Goal: Information Seeking & Learning: Learn about a topic

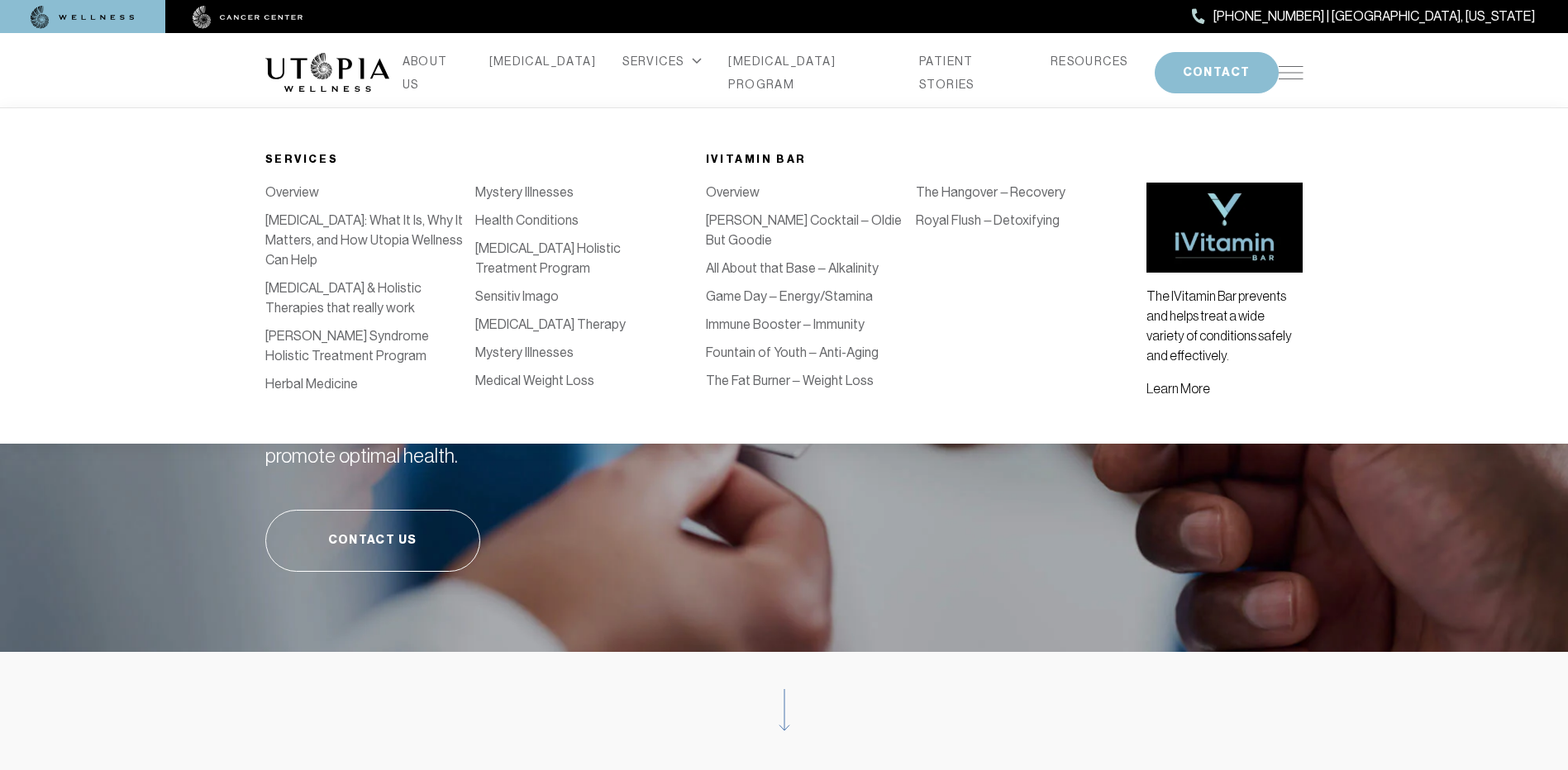
click at [510, 228] on link "Health Conditions" at bounding box center [526, 220] width 103 height 16
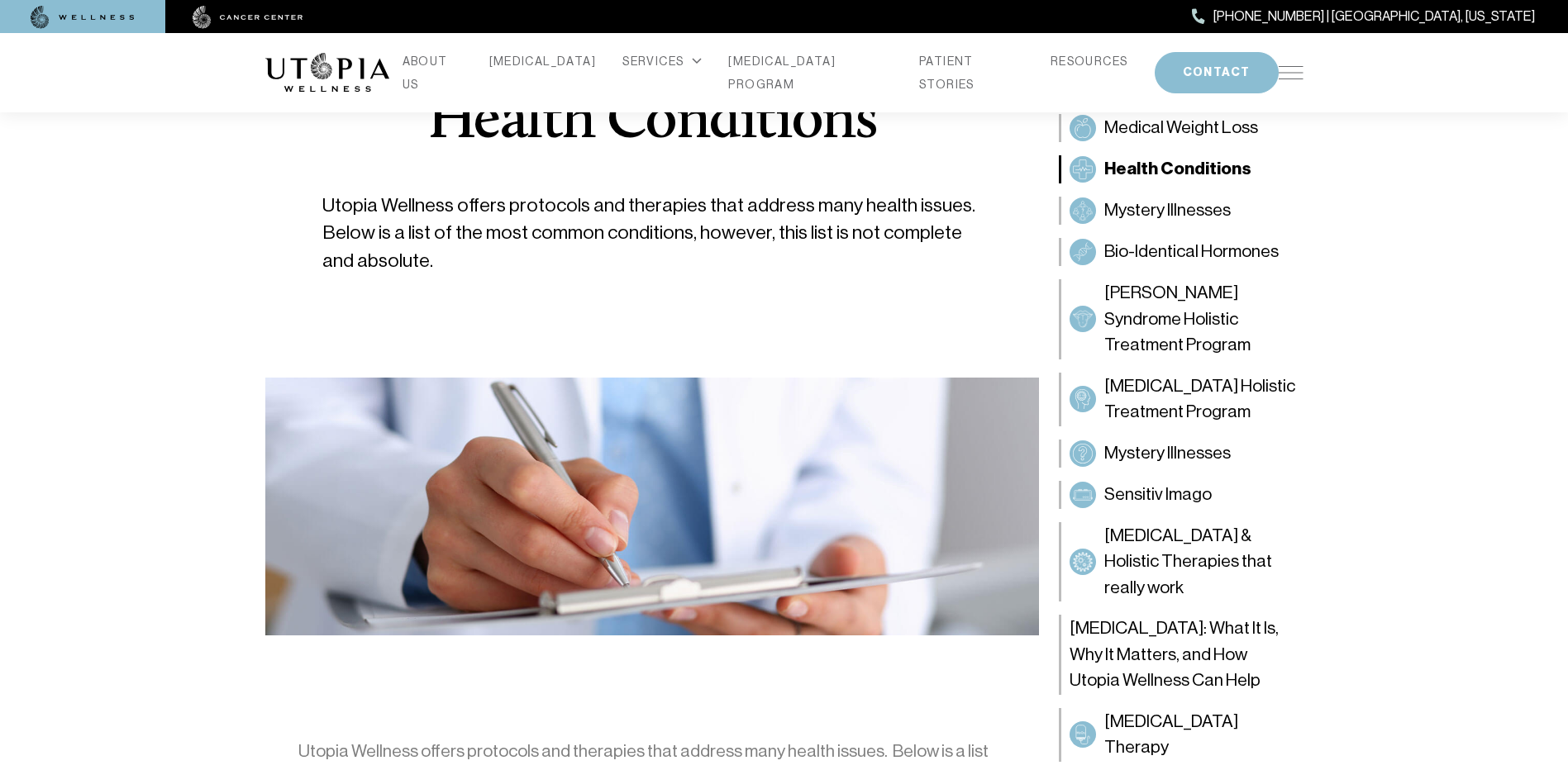
scroll to position [82, 0]
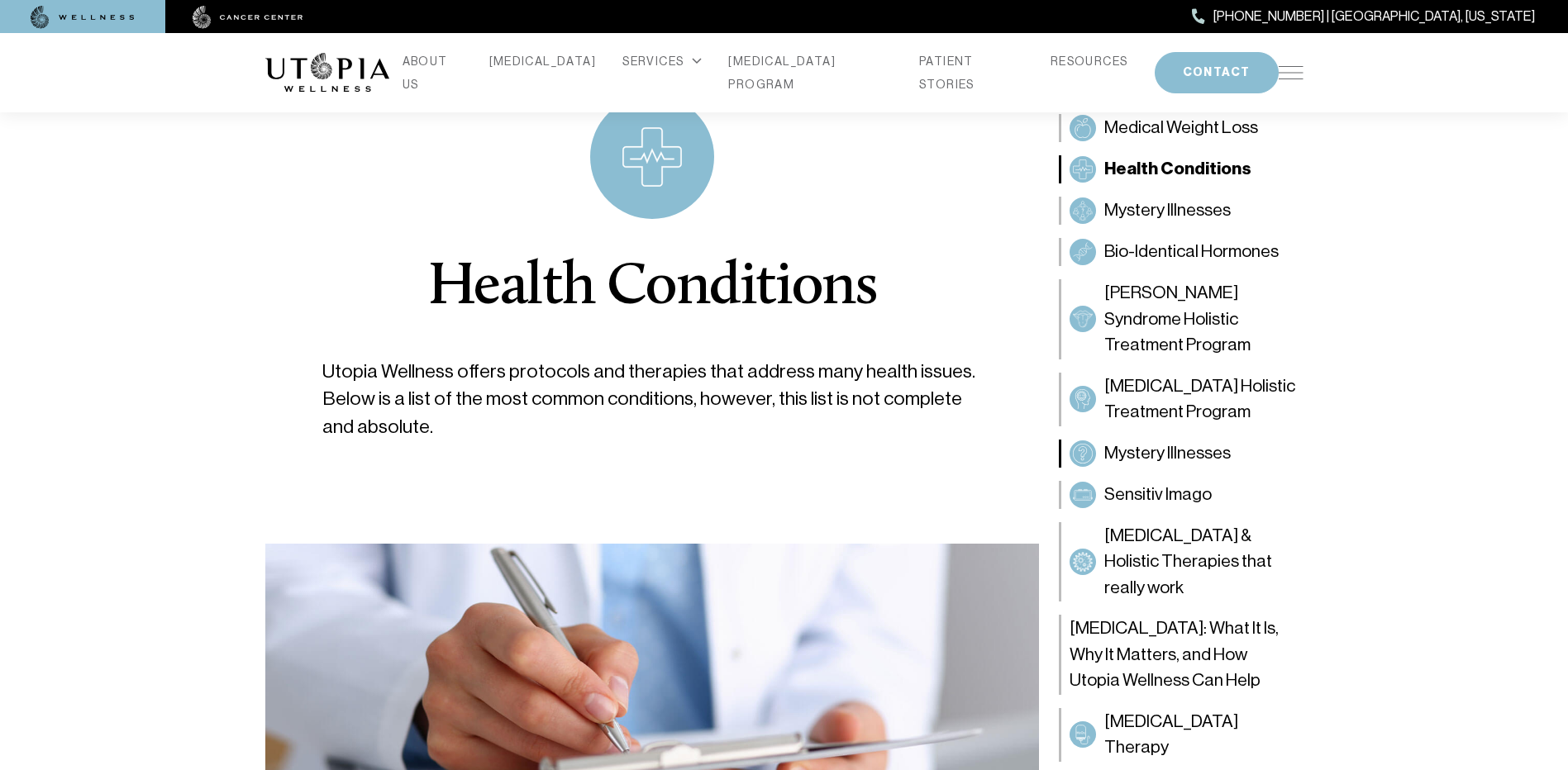
click at [1150, 457] on span "Mystery Illnesses" at bounding box center [1167, 453] width 126 height 27
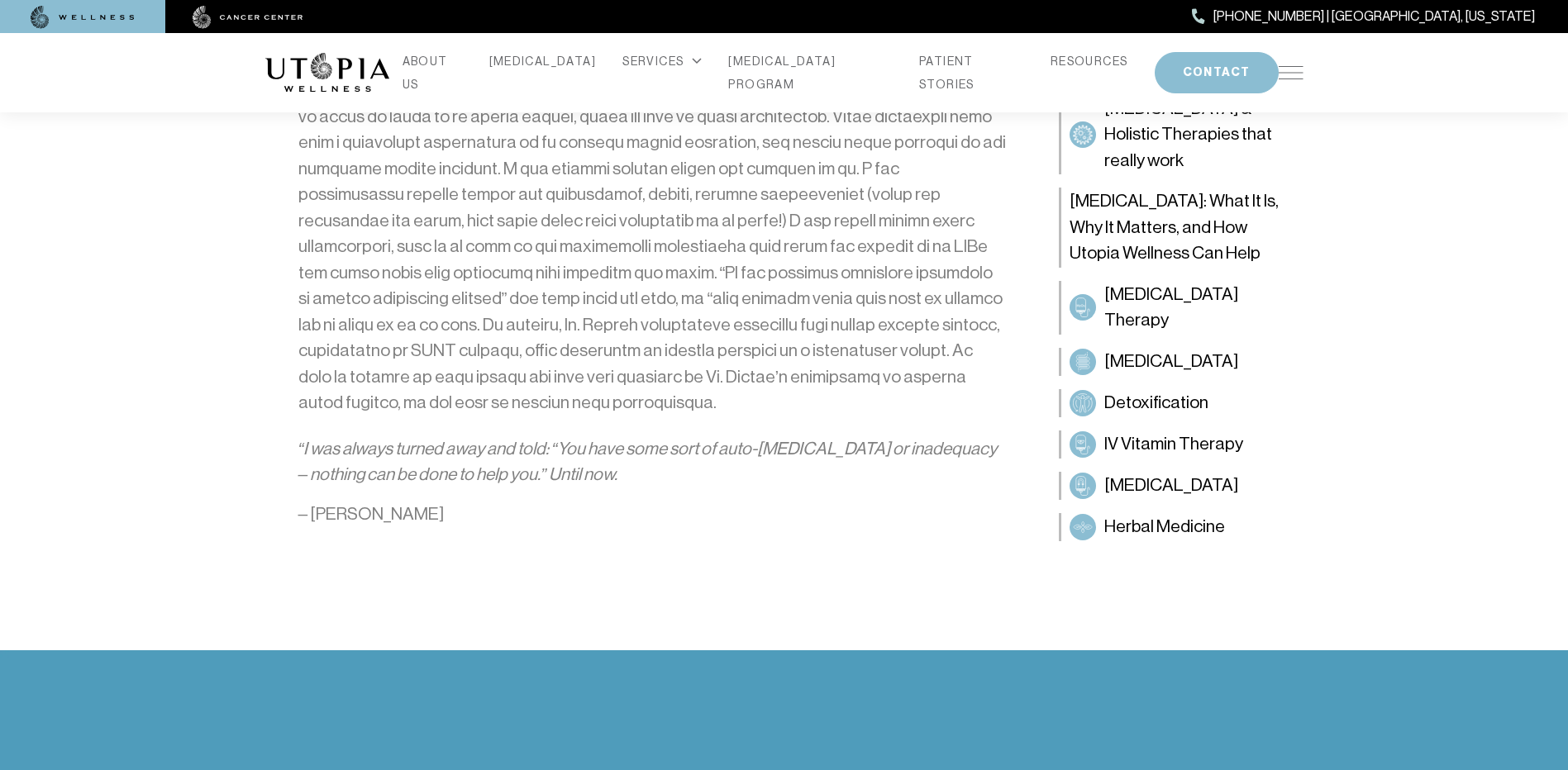
scroll to position [1404, 0]
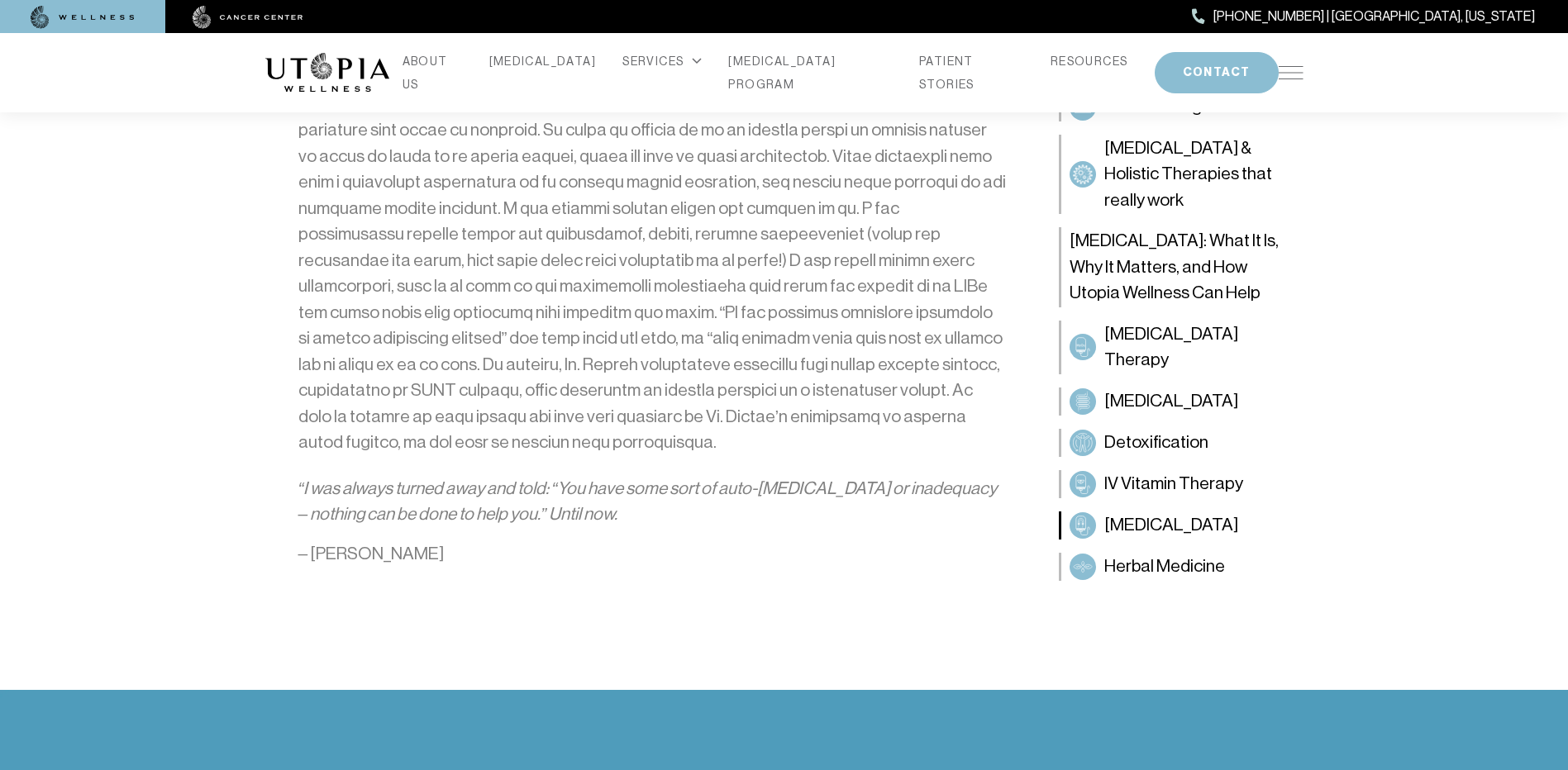
click at [1143, 523] on span "[MEDICAL_DATA]" at bounding box center [1171, 524] width 134 height 27
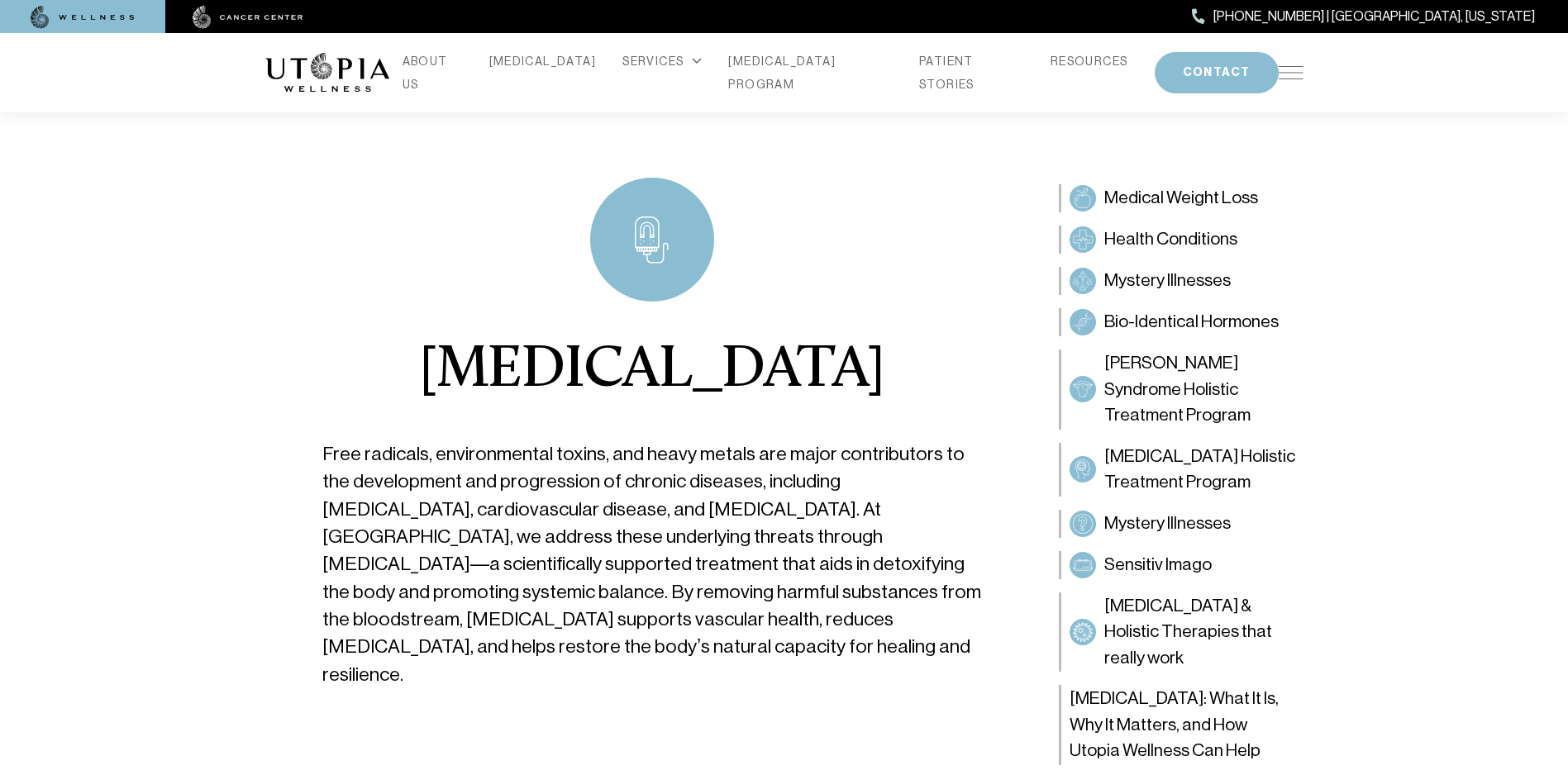
click at [1293, 74] on img at bounding box center [1290, 72] width 25 height 13
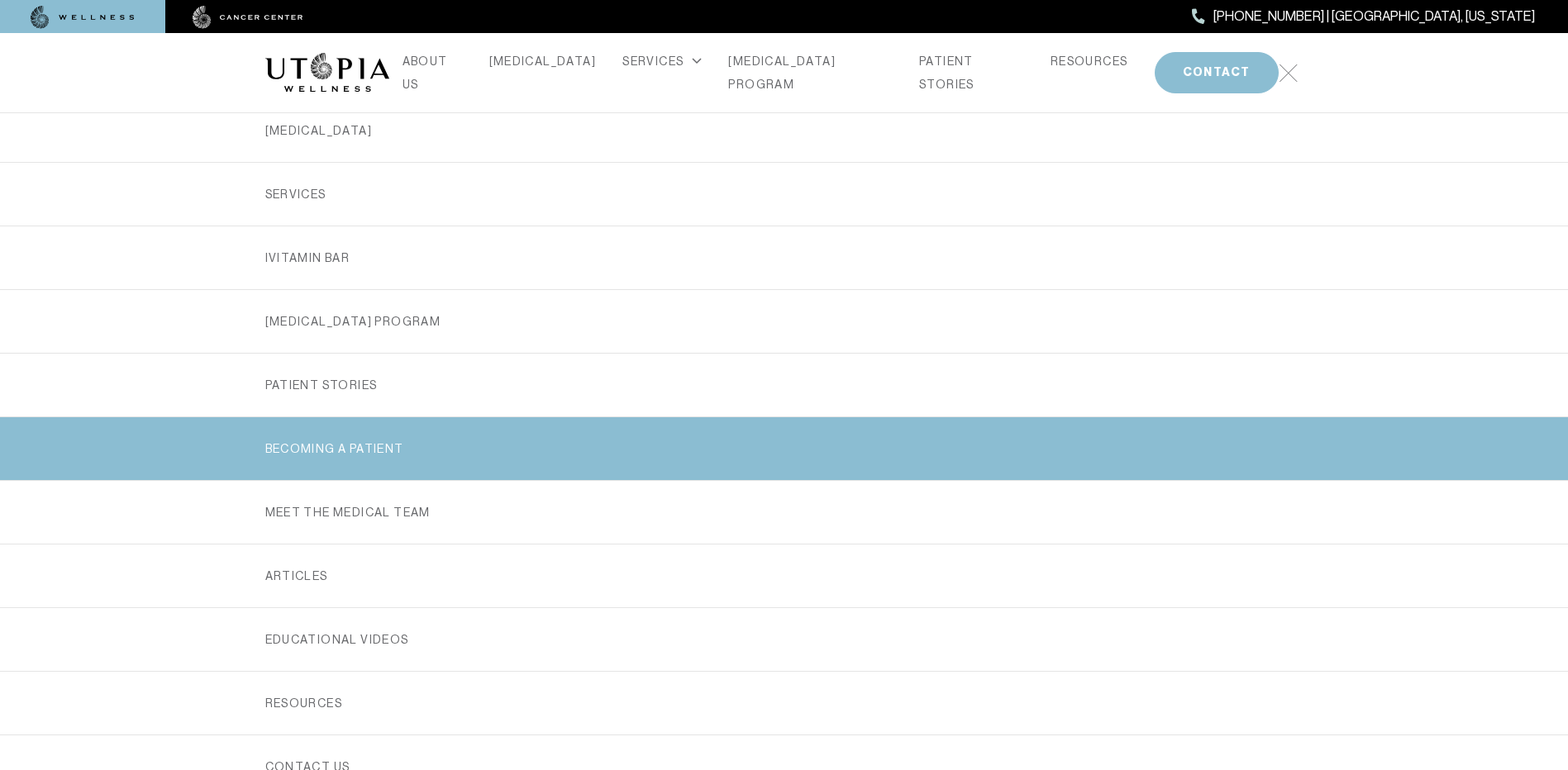
scroll to position [165, 0]
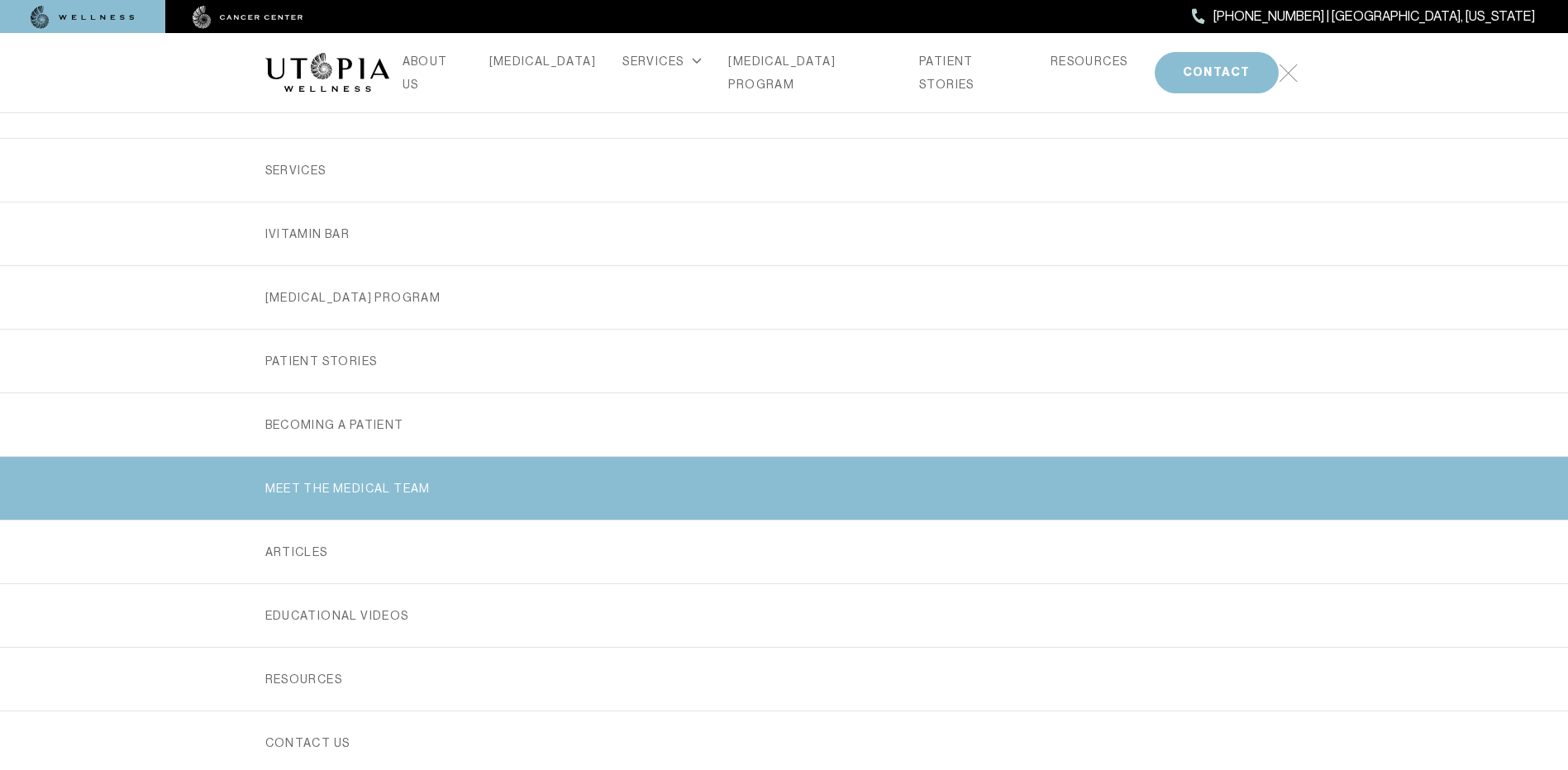
click at [628, 485] on link "MEET THE MEDICAL TEAM" at bounding box center [784, 488] width 1038 height 63
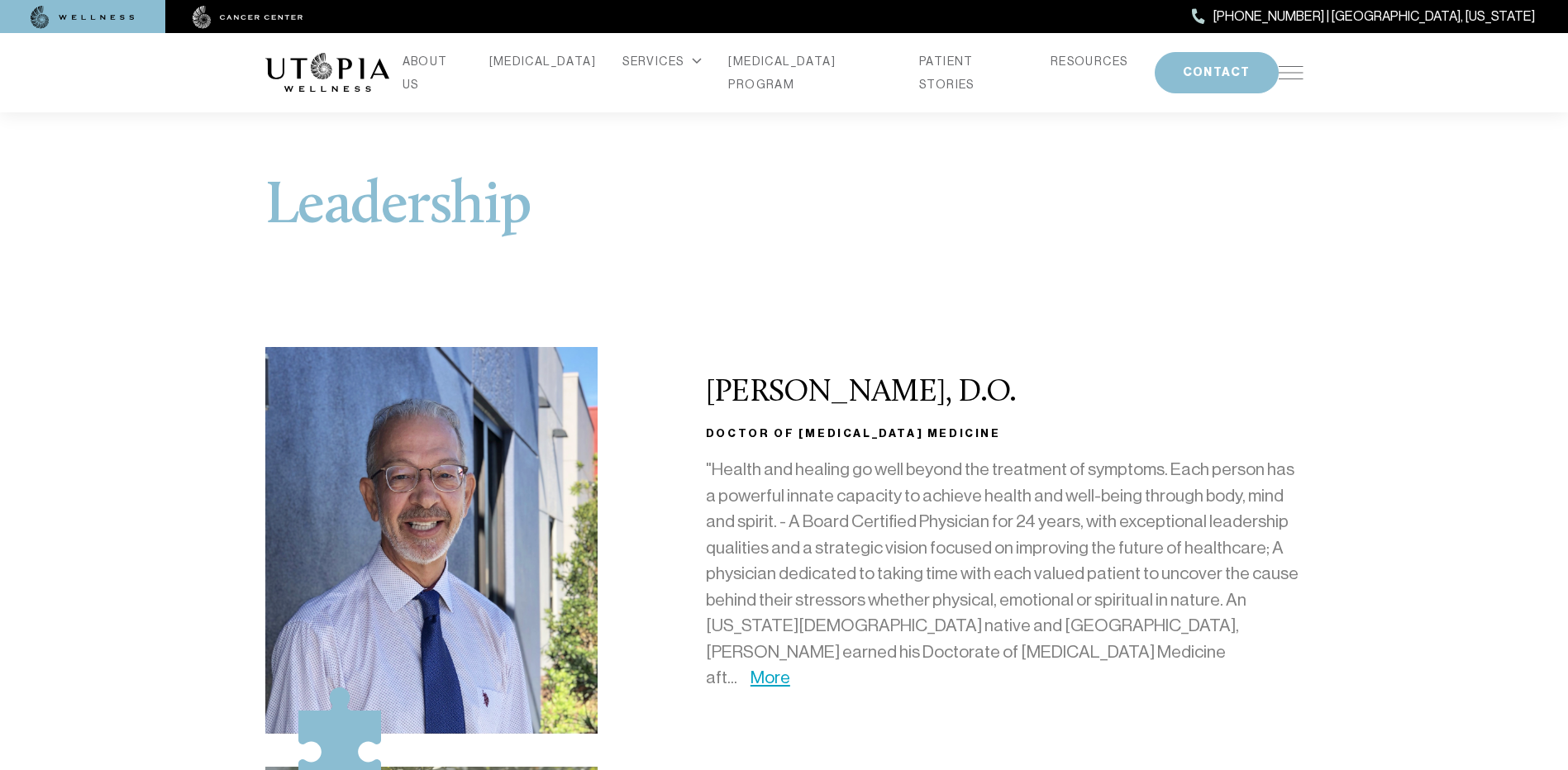
click at [1295, 74] on img at bounding box center [1290, 72] width 25 height 13
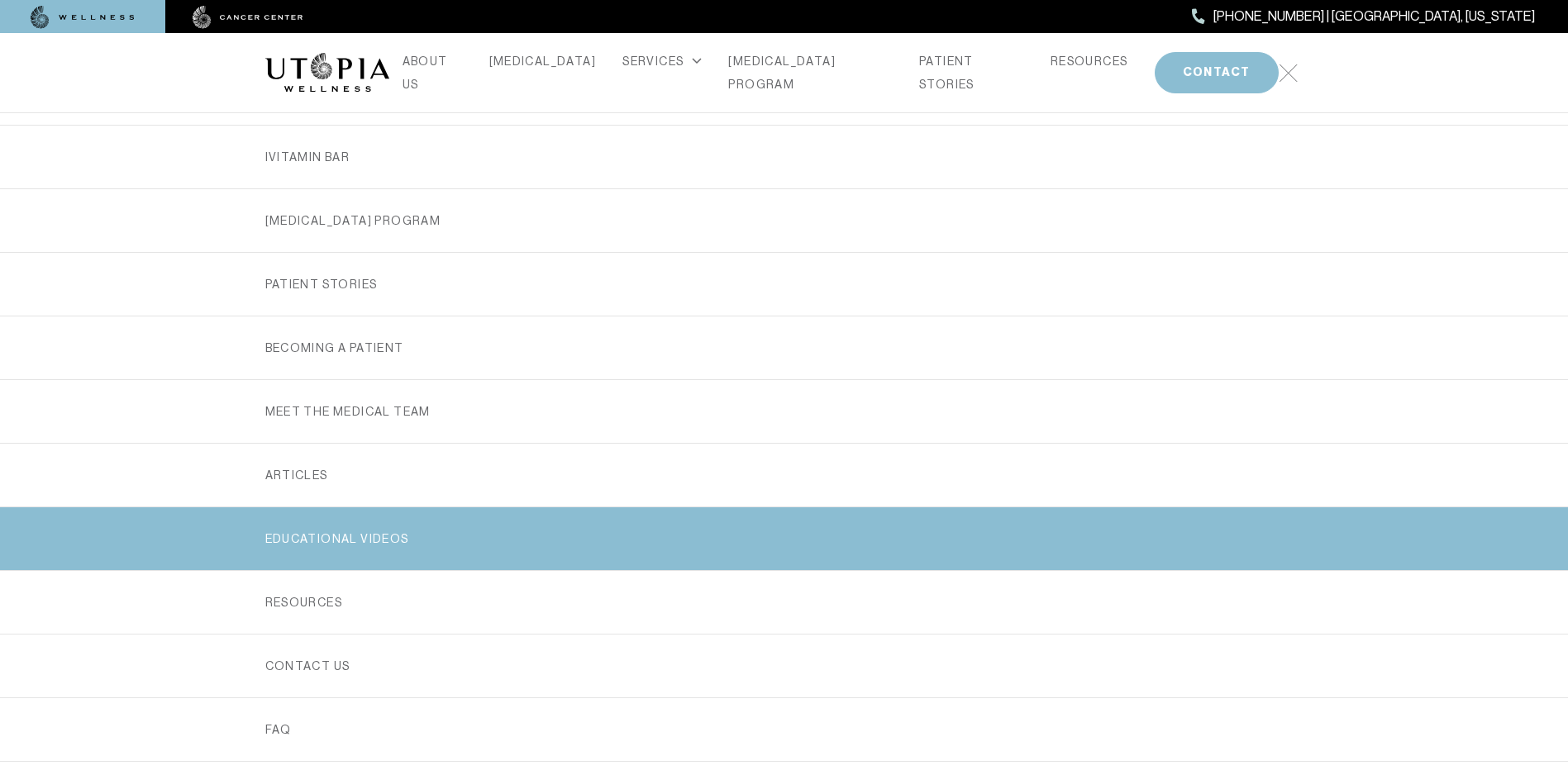
scroll to position [212, 0]
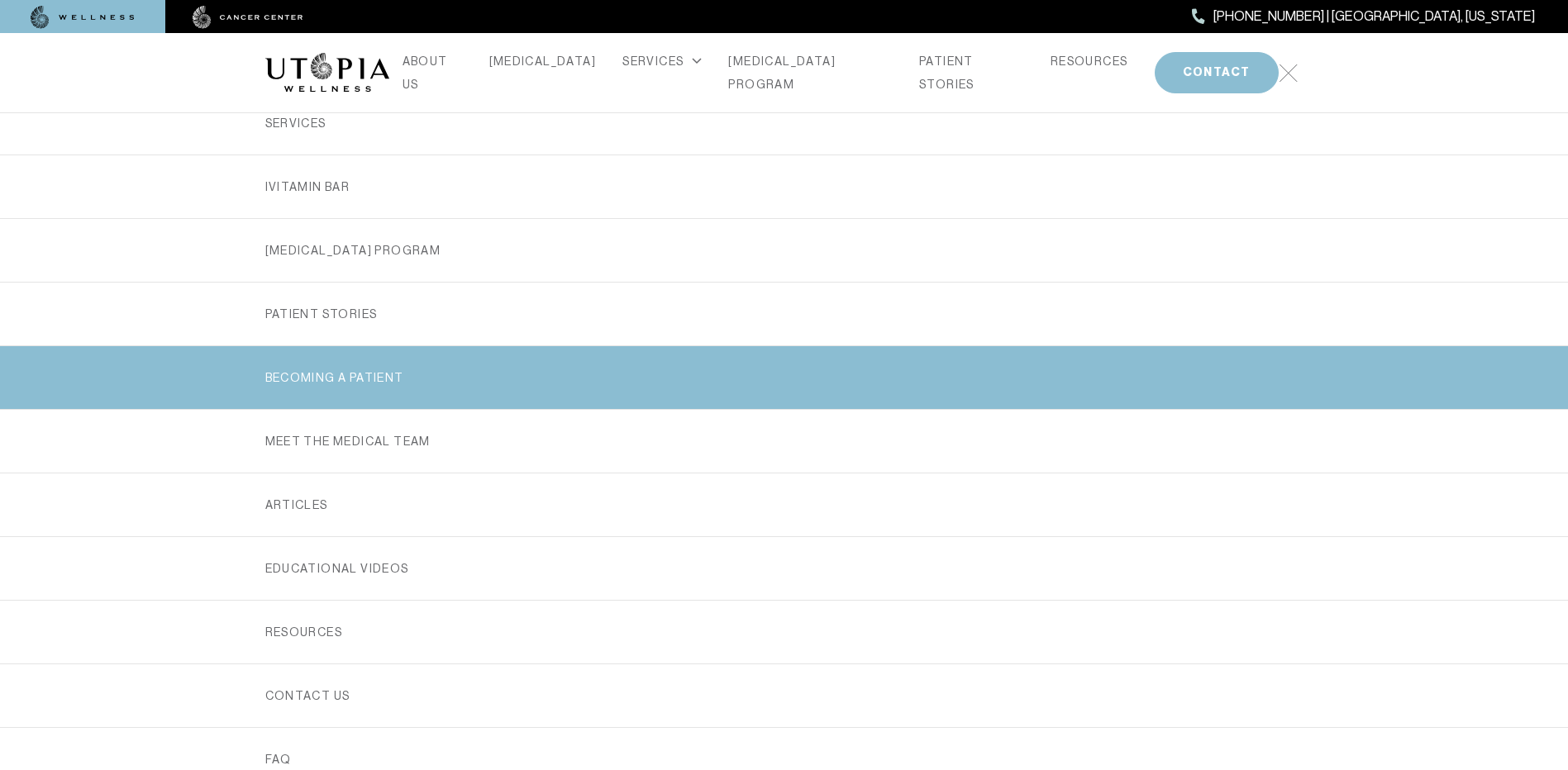
click at [541, 371] on link "Becoming a Patient" at bounding box center [784, 377] width 1038 height 63
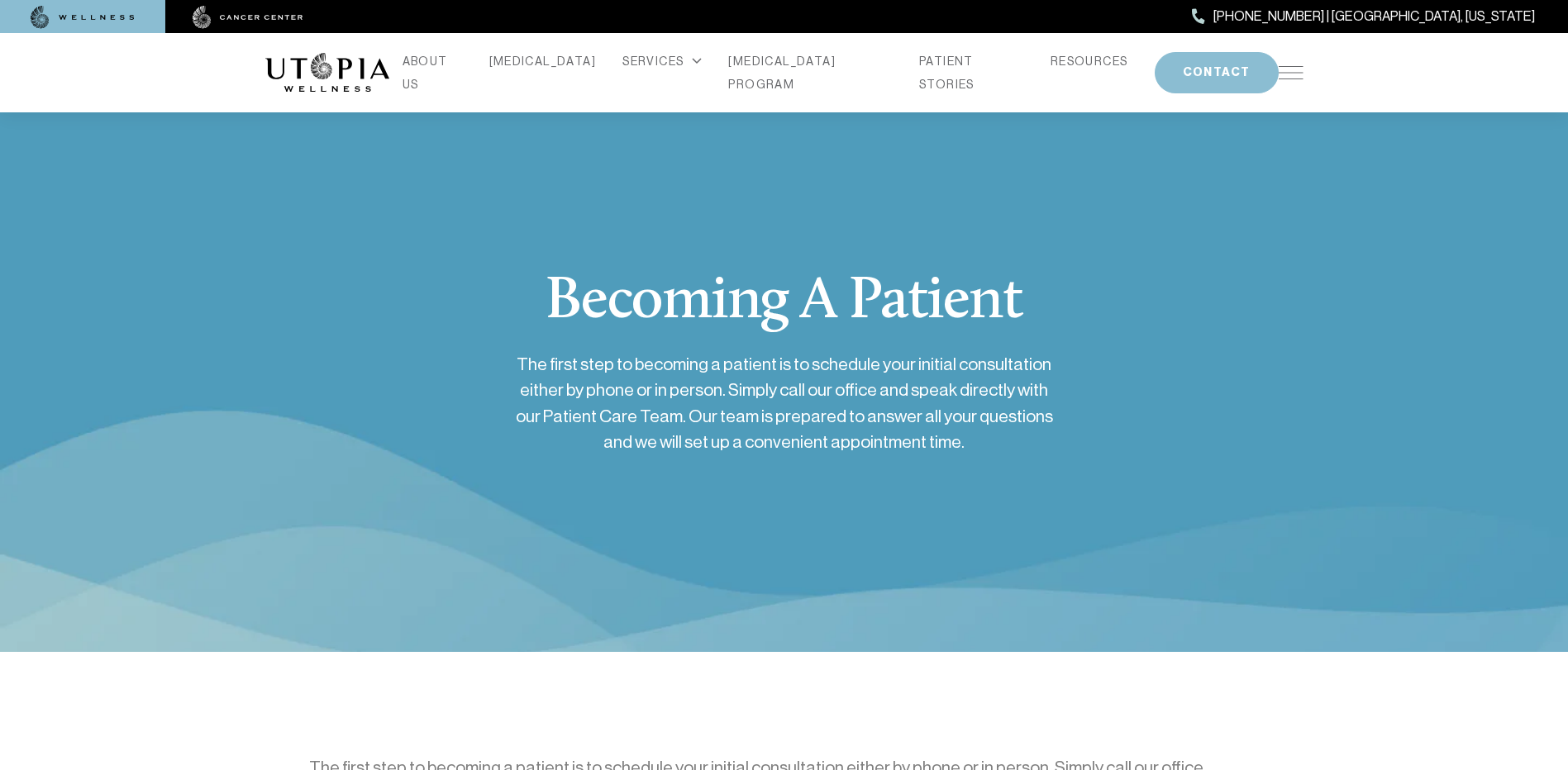
click at [1296, 77] on div "ABOUT US [MEDICAL_DATA] SERVICES Services Overview [MEDICAL_DATA]: What It Is, …" at bounding box center [784, 73] width 1038 height 80
click at [919, 71] on link "PATIENT STORIES" at bounding box center [971, 72] width 105 height 46
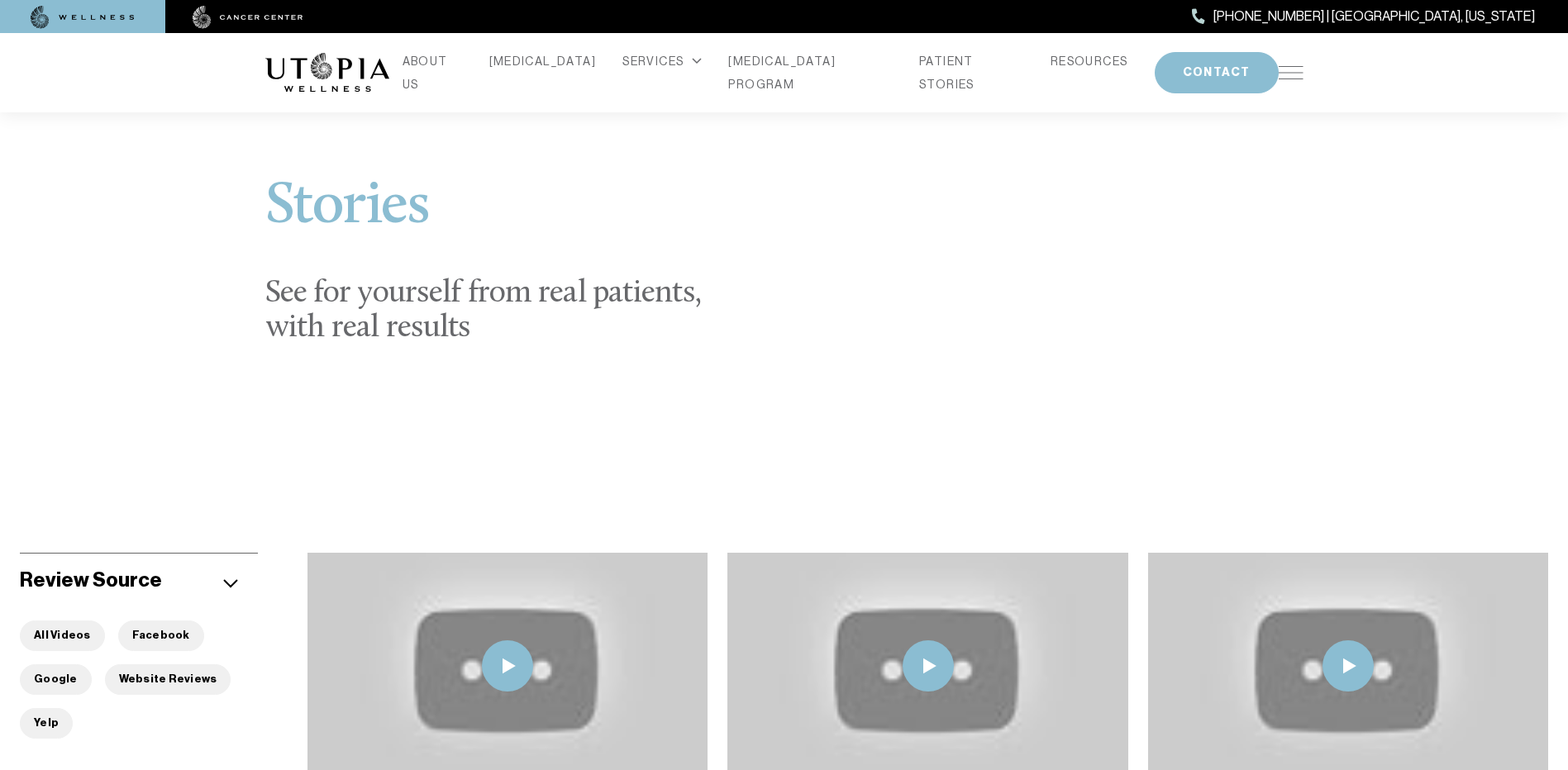
click at [323, 66] on img at bounding box center [327, 73] width 124 height 40
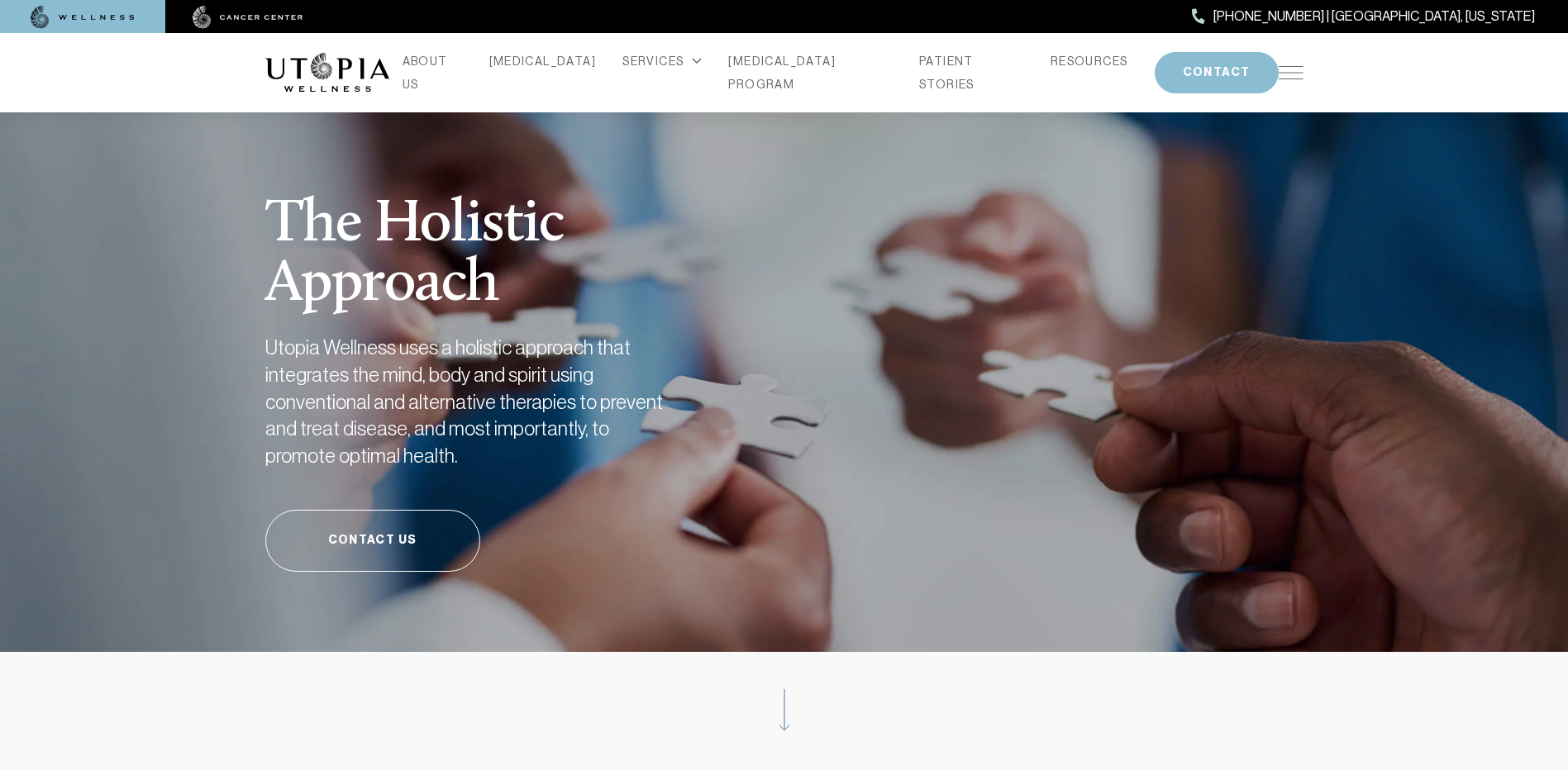
click at [111, 16] on img at bounding box center [82, 17] width 104 height 23
click at [463, 74] on link "ABOUT US" at bounding box center [433, 72] width 61 height 46
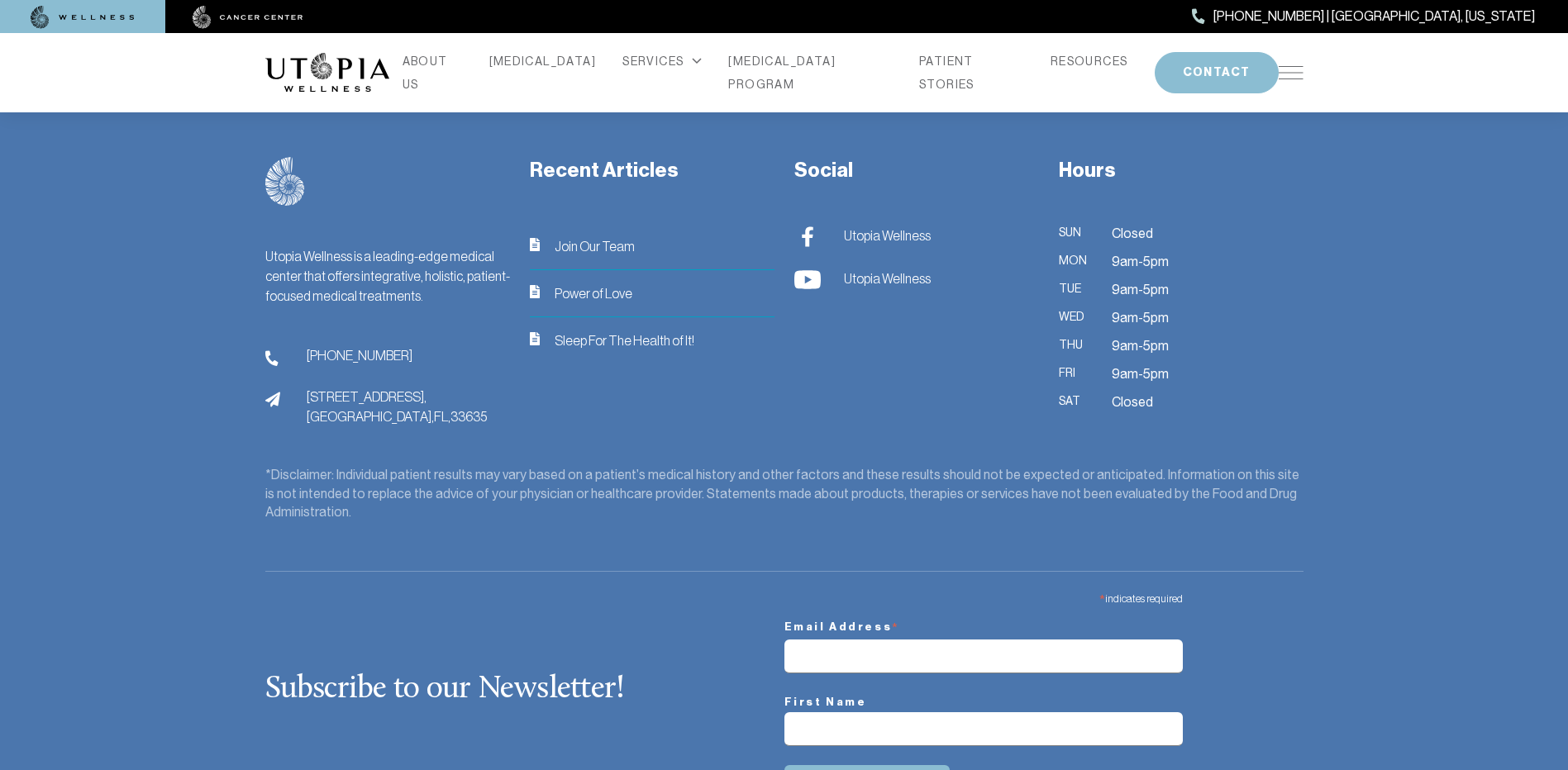
scroll to position [4662, 0]
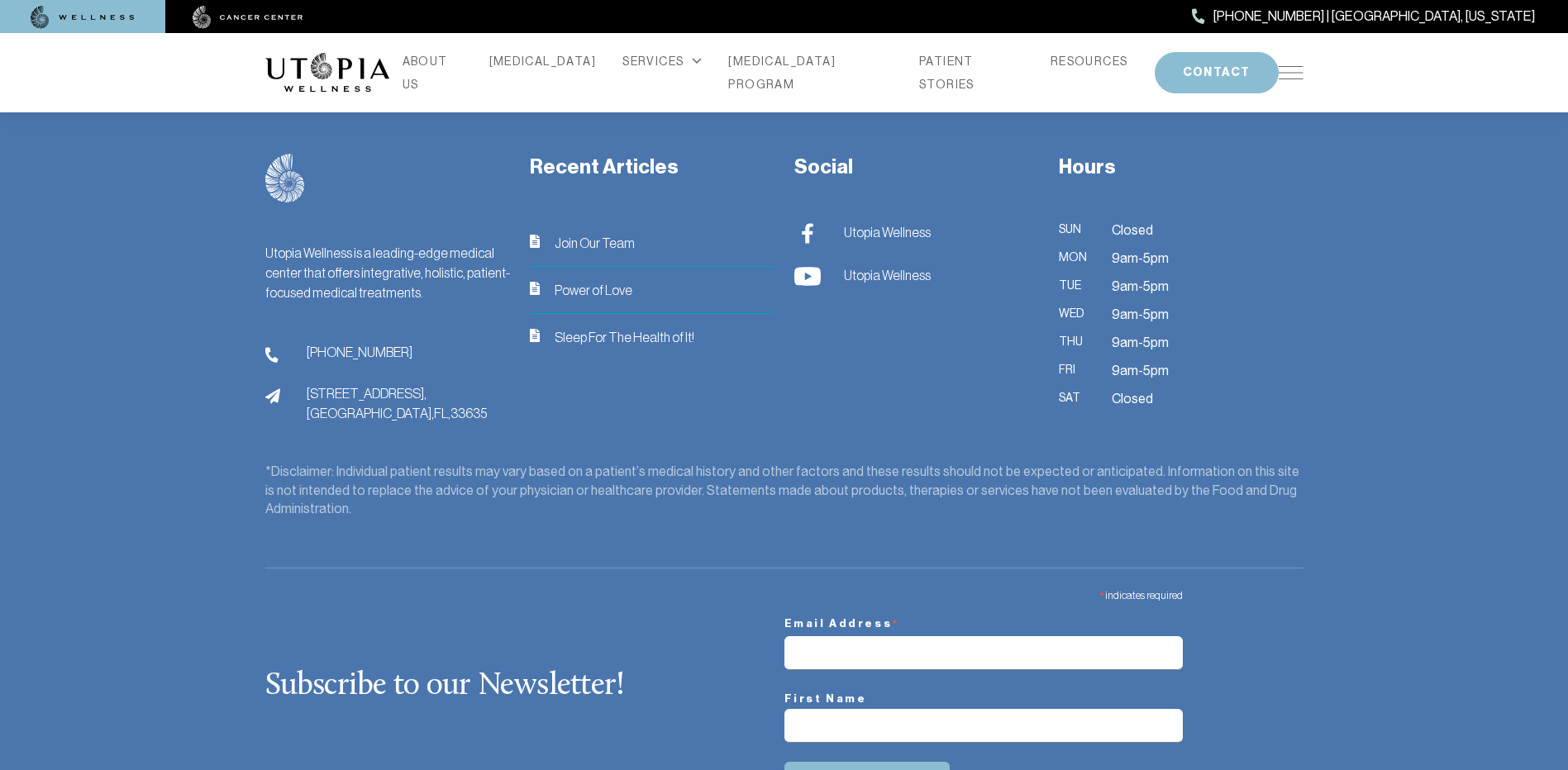
click at [1291, 80] on div "ABOUT US [MEDICAL_DATA] SERVICES Services Overview [MEDICAL_DATA]: What It Is, …" at bounding box center [784, 73] width 1038 height 80
click at [1290, 77] on div "ABOUT US [MEDICAL_DATA] SERVICES Services Overview [MEDICAL_DATA]: What It Is, …" at bounding box center [784, 73] width 1038 height 80
click at [1294, 68] on img at bounding box center [1290, 72] width 25 height 13
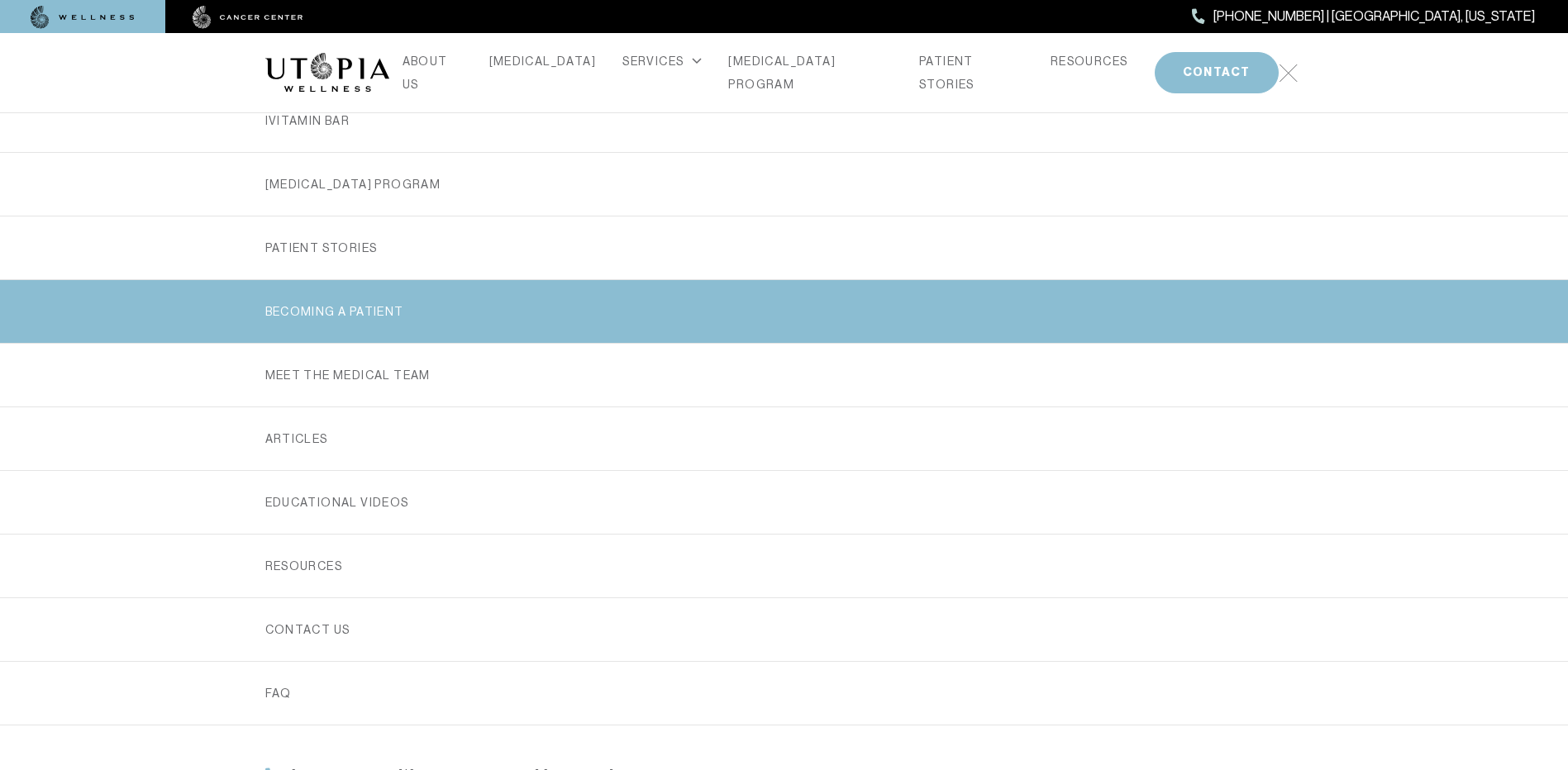
scroll to position [295, 0]
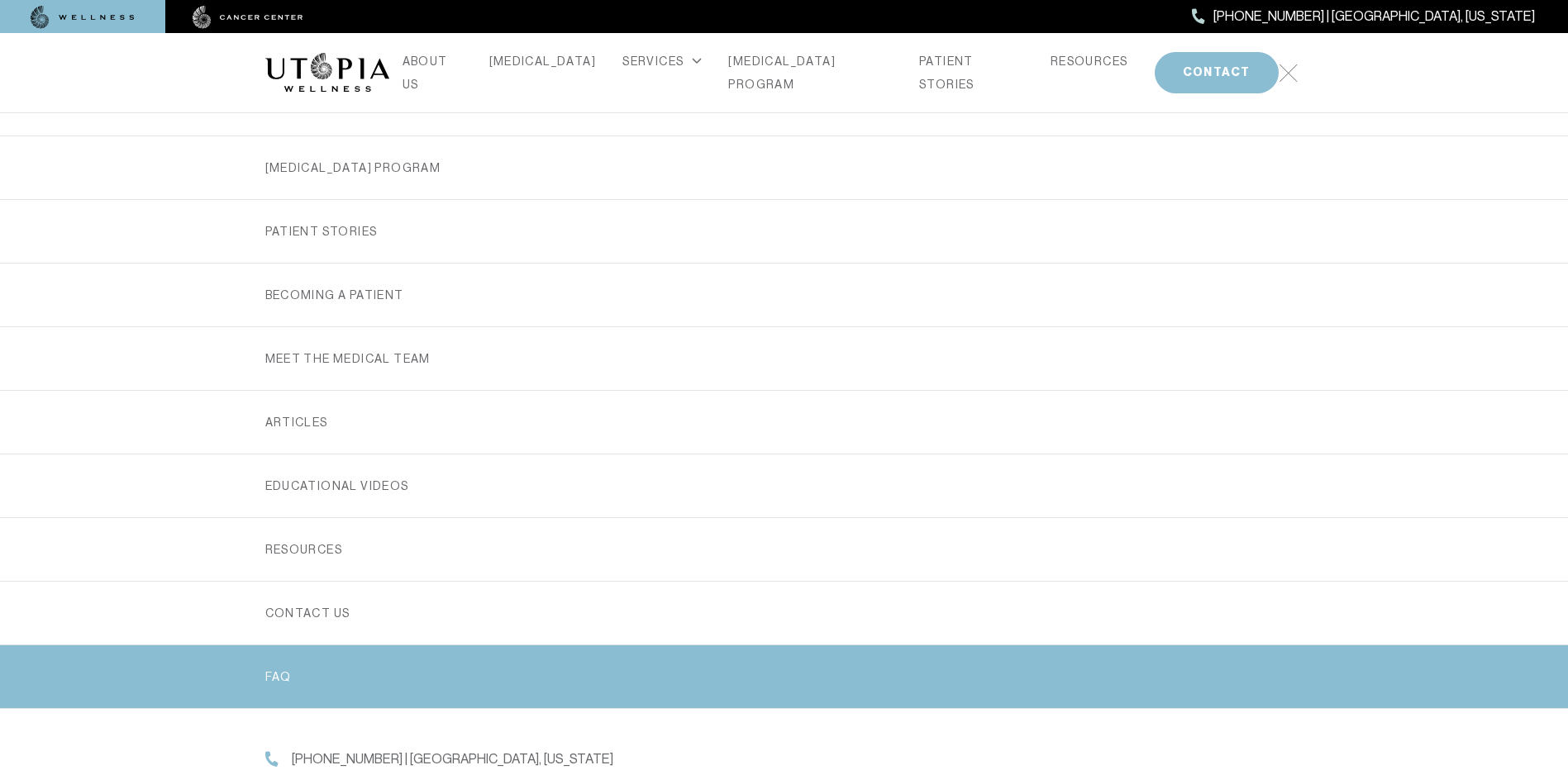
click at [568, 669] on link "FAQ" at bounding box center [784, 677] width 1038 height 63
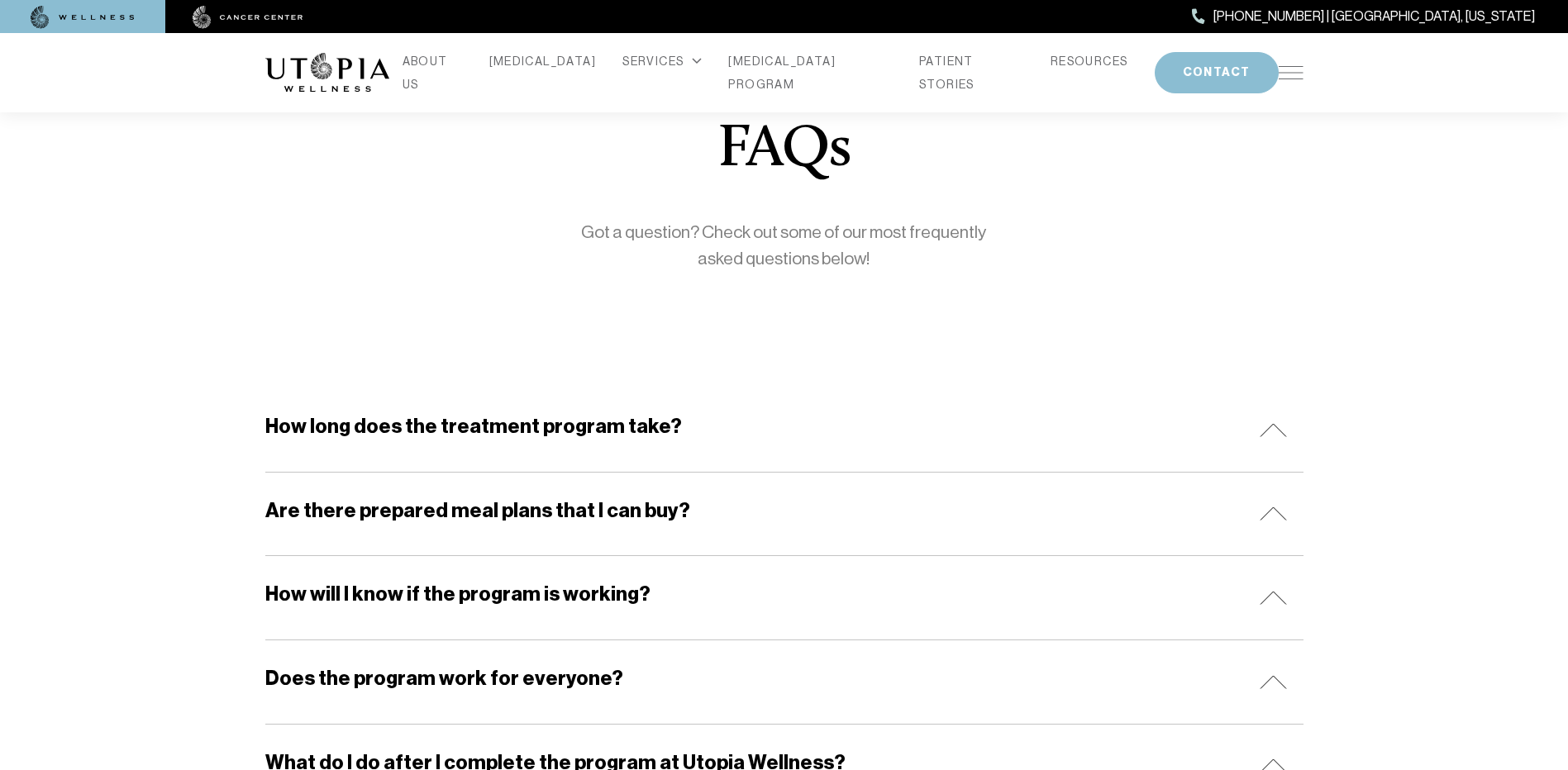
scroll to position [82, 0]
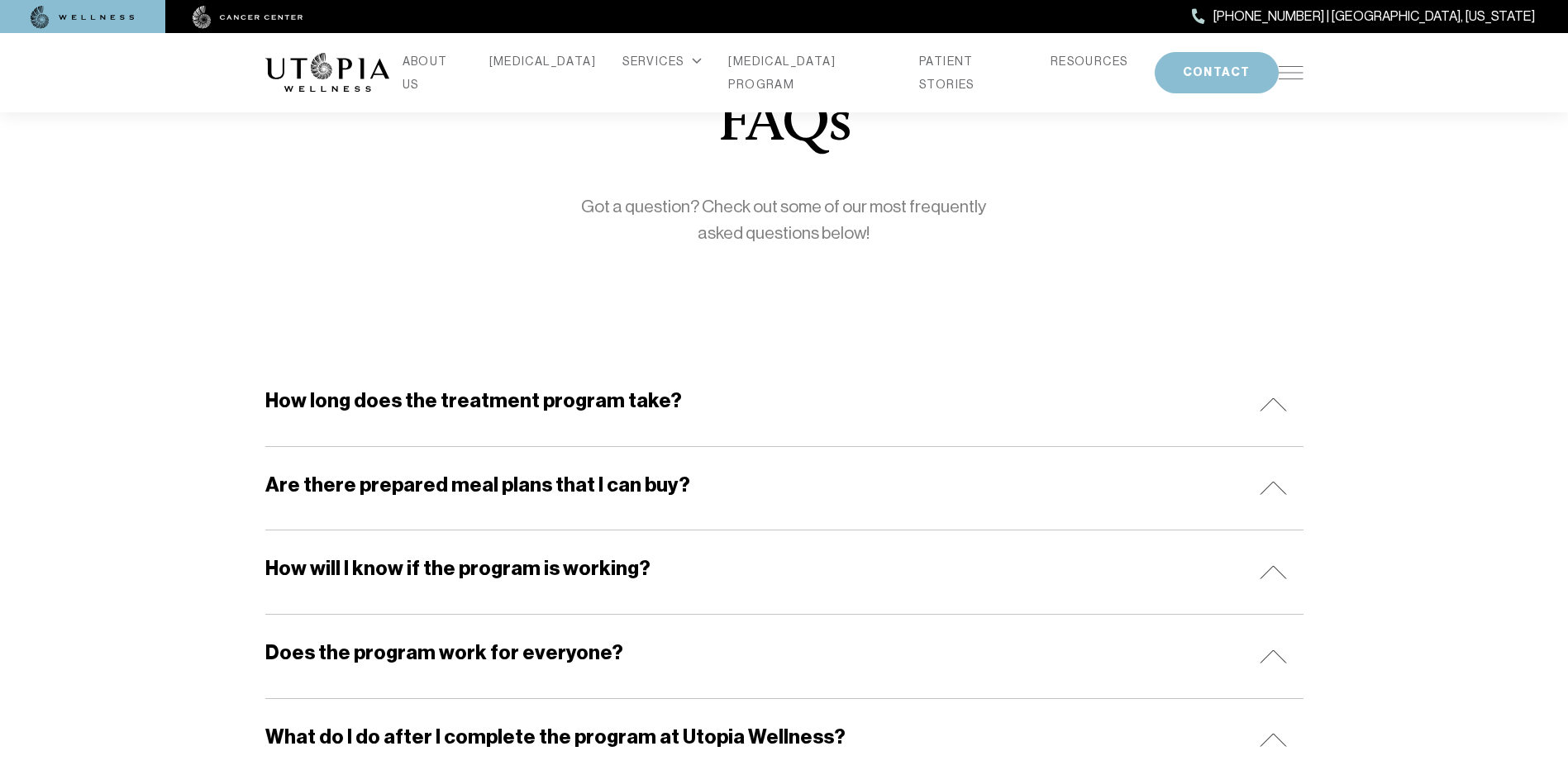
click at [819, 413] on div "How long does the treatment program take?" at bounding box center [784, 404] width 1038 height 83
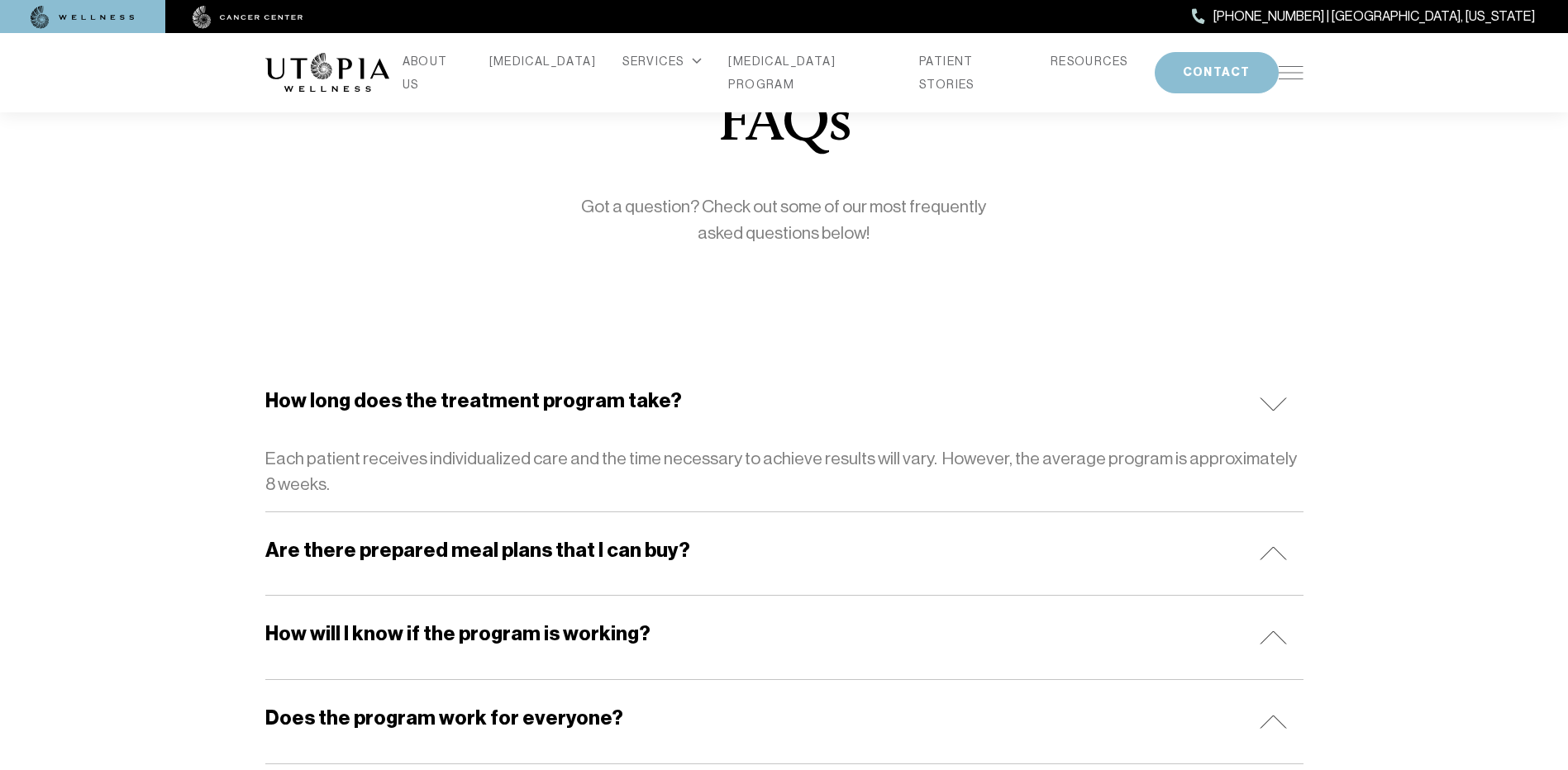
click at [822, 408] on div "How long does the treatment program take?" at bounding box center [784, 404] width 1038 height 83
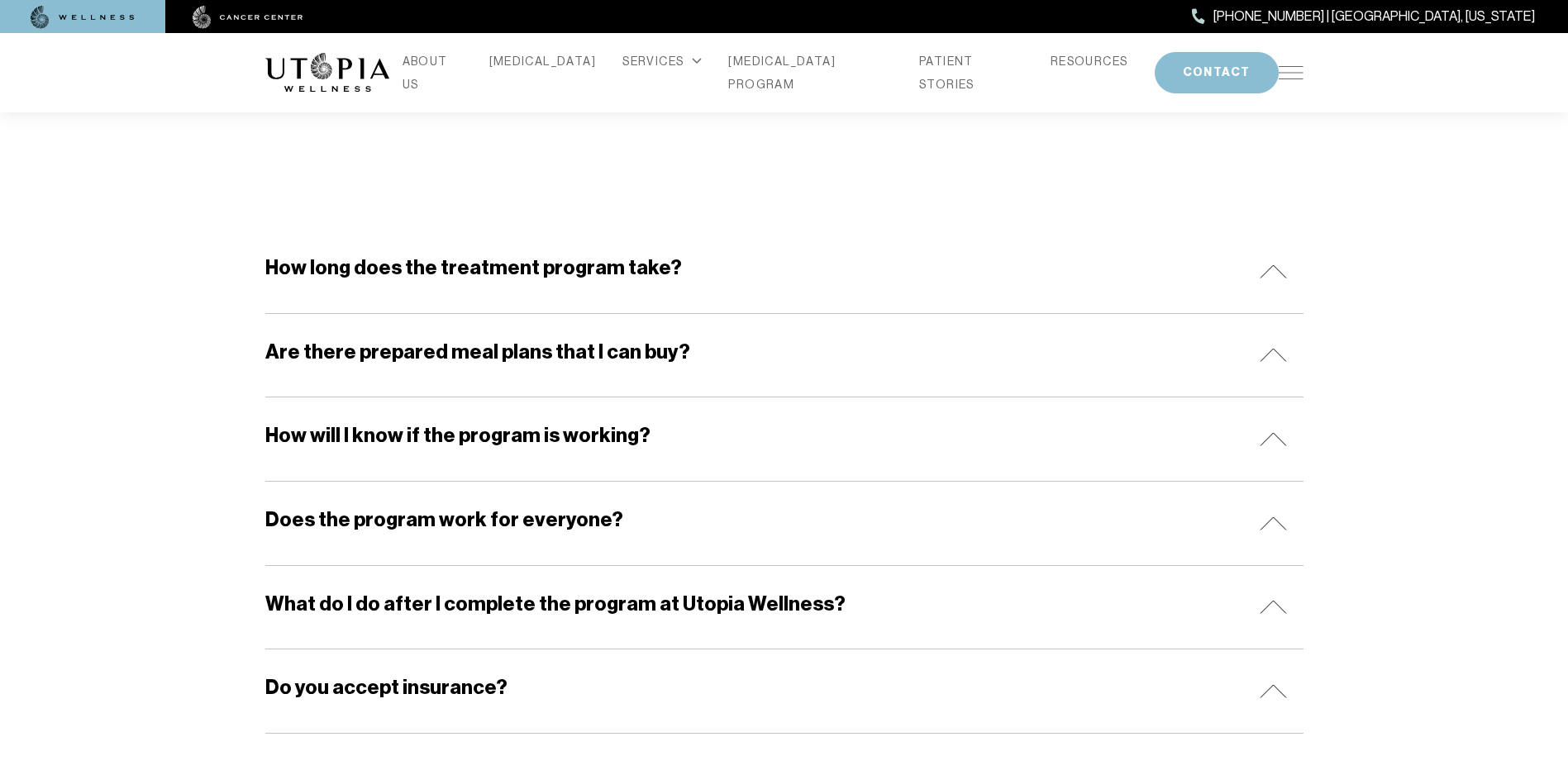
scroll to position [247, 0]
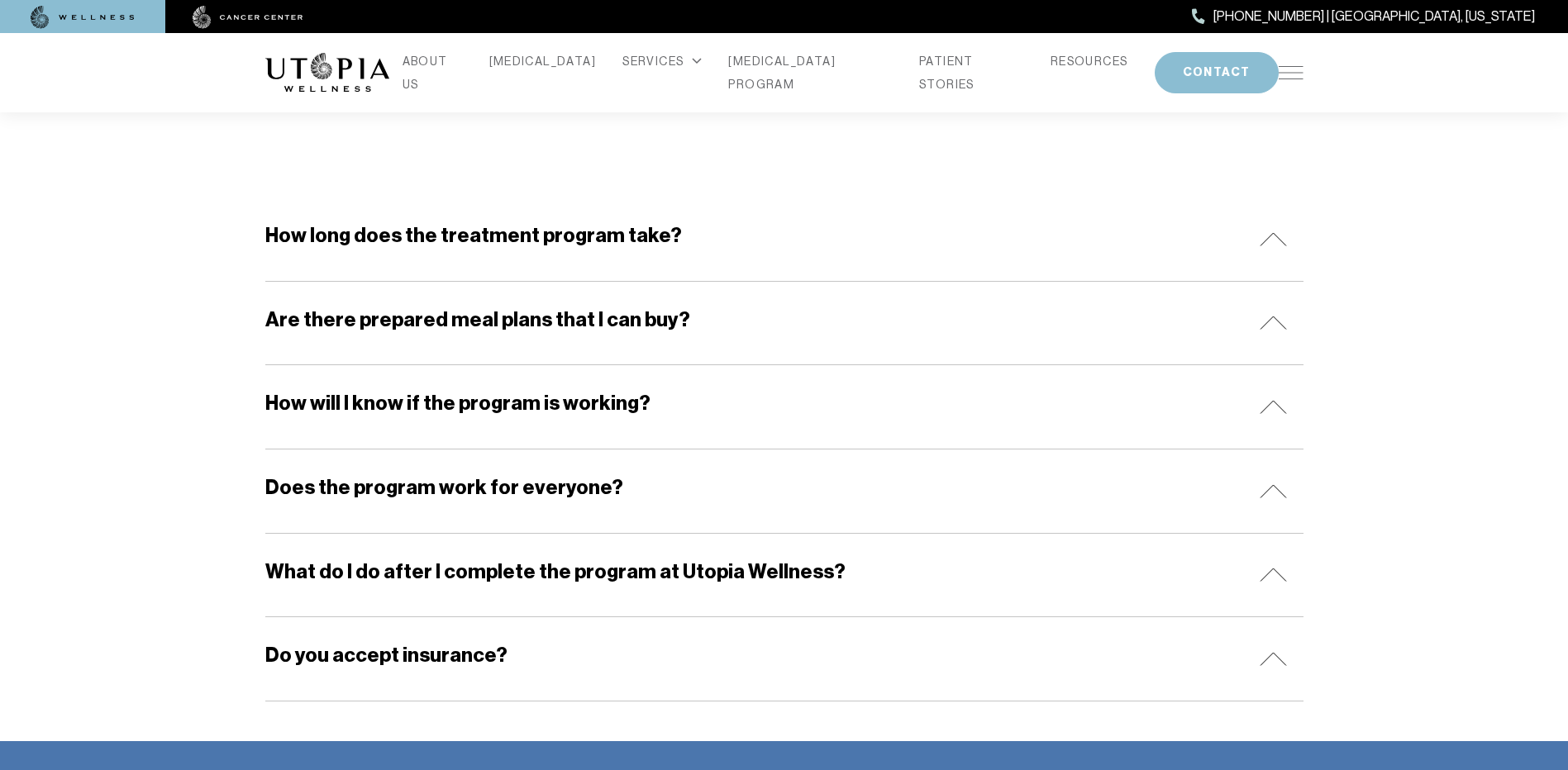
click at [705, 333] on div "Are there prepared meal plans that I can buy?" at bounding box center [784, 324] width 1038 height 83
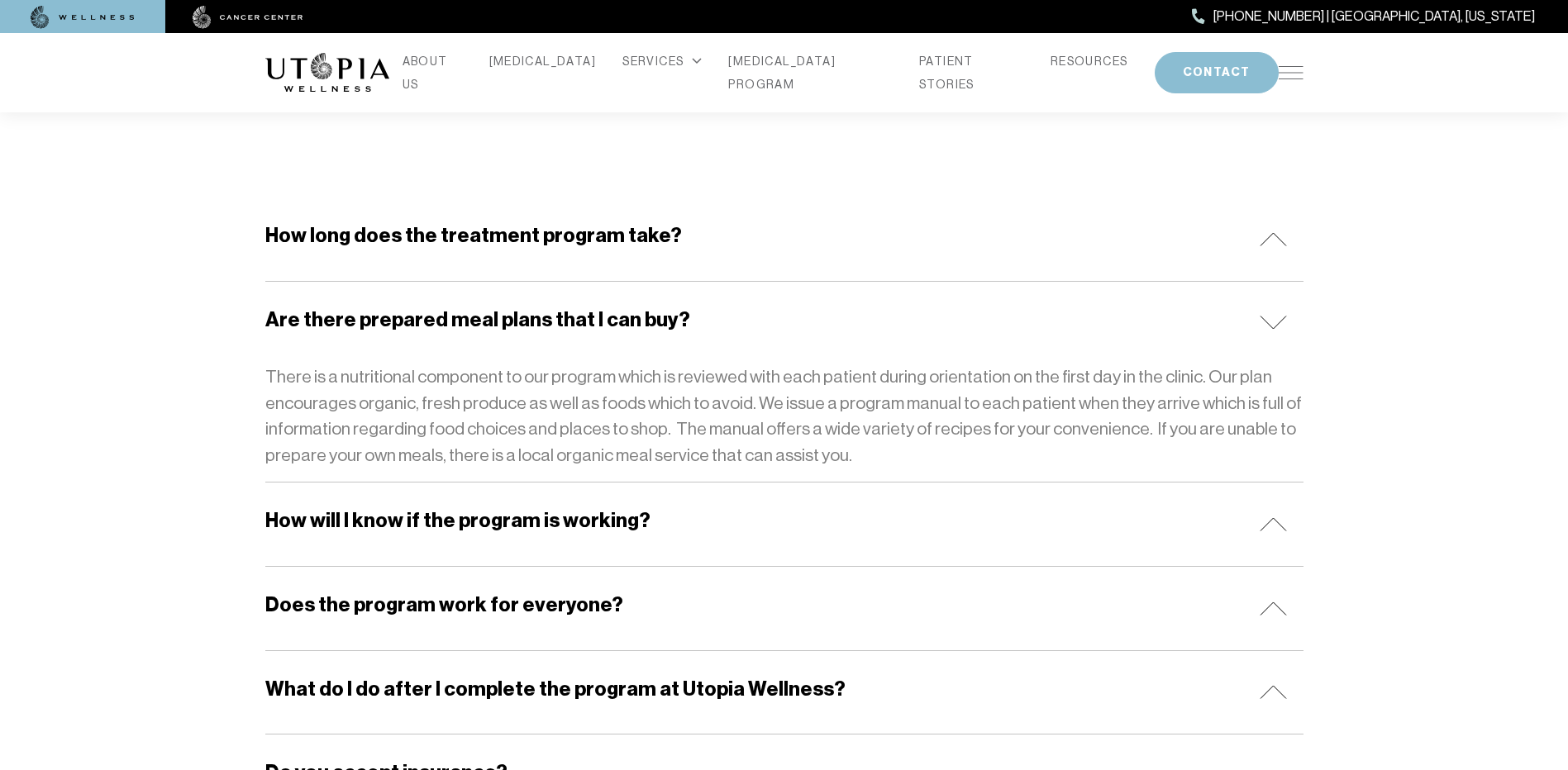
click at [704, 332] on div "Are there prepared meal plans that I can buy?" at bounding box center [784, 324] width 1038 height 83
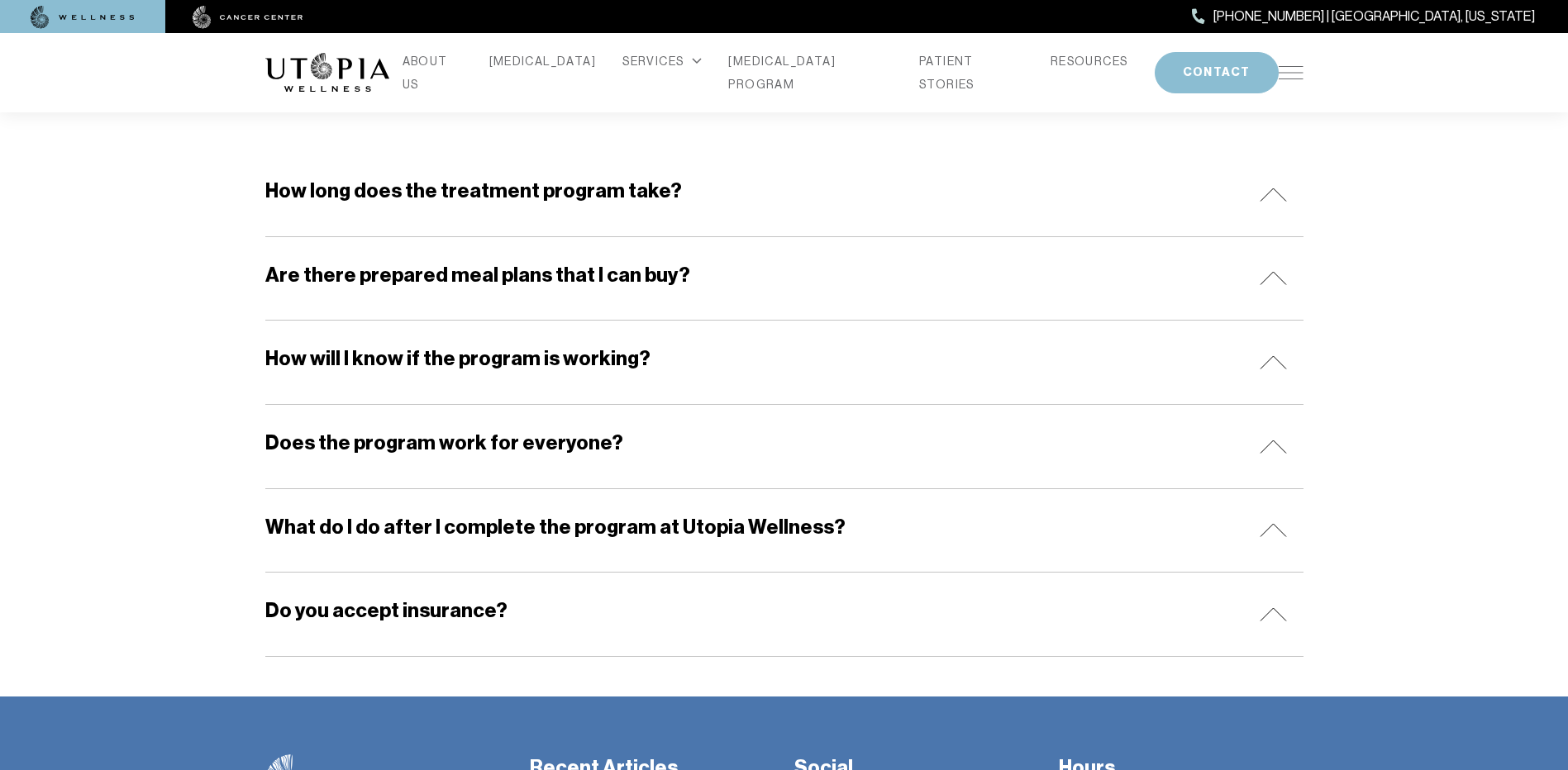
scroll to position [330, 0]
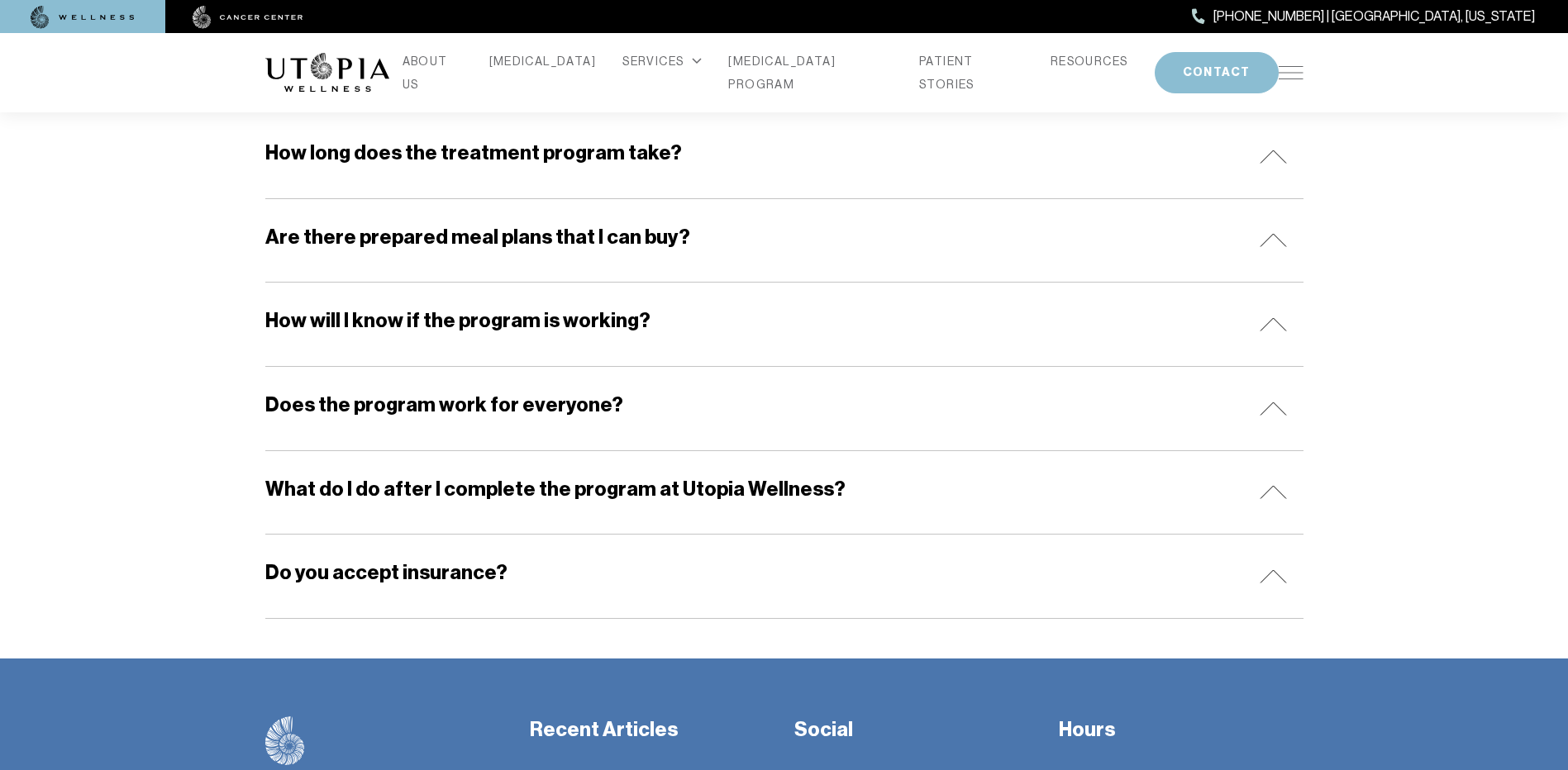
click at [687, 581] on div "Do you accept insurance?" at bounding box center [784, 576] width 1038 height 83
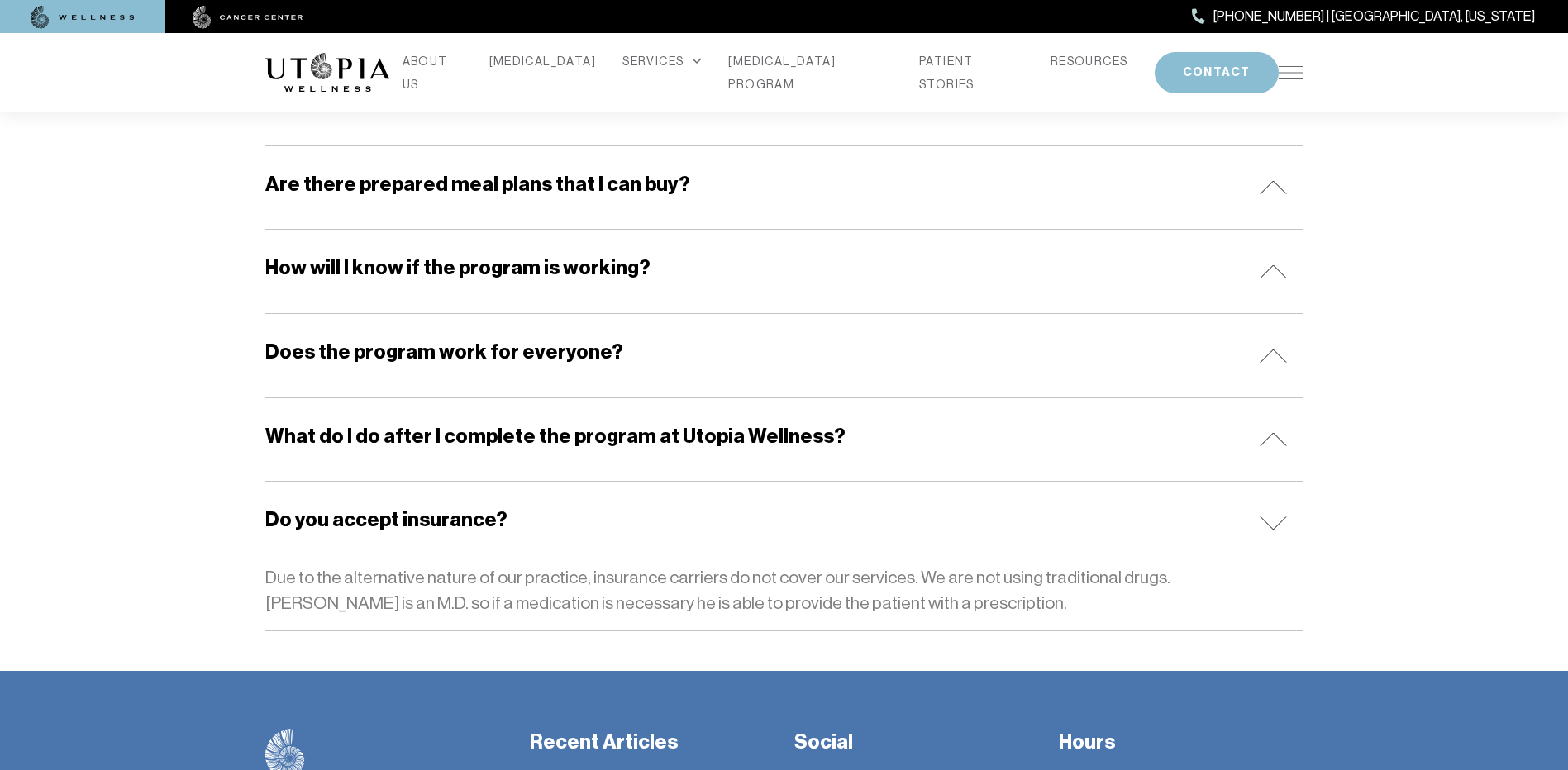
scroll to position [413, 0]
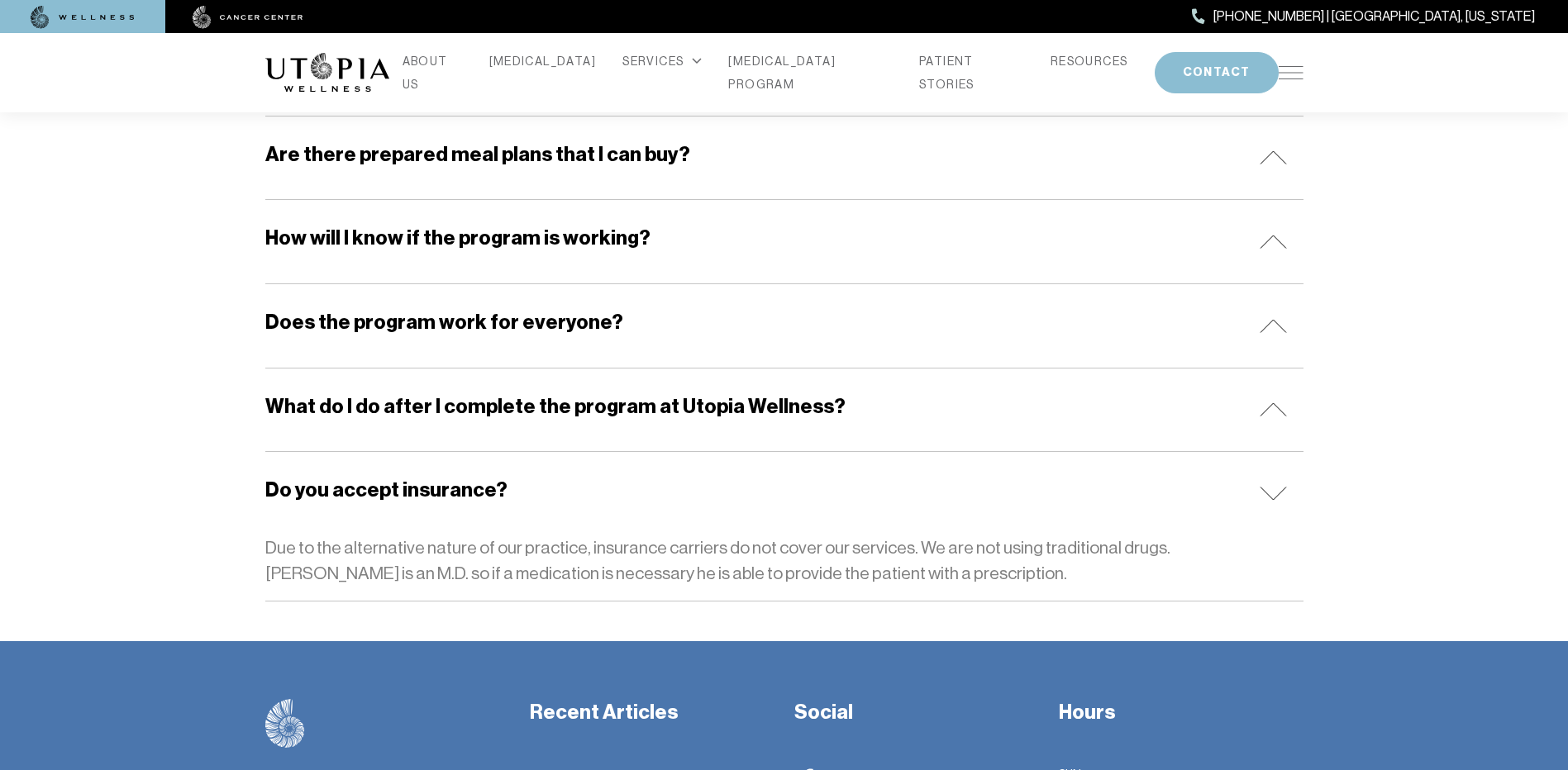
click at [507, 504] on div "Do you accept insurance?" at bounding box center [784, 493] width 1038 height 83
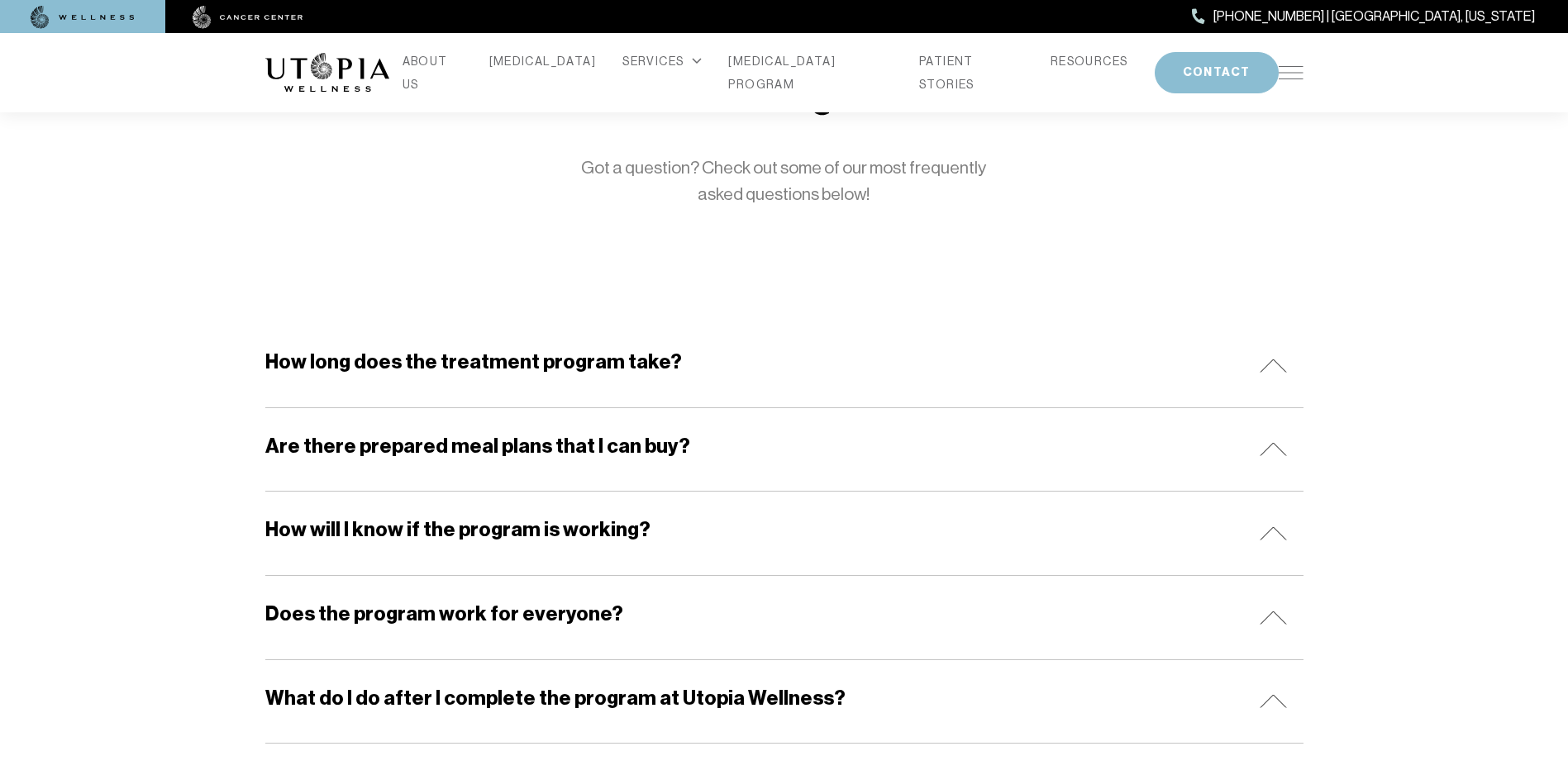
scroll to position [0, 0]
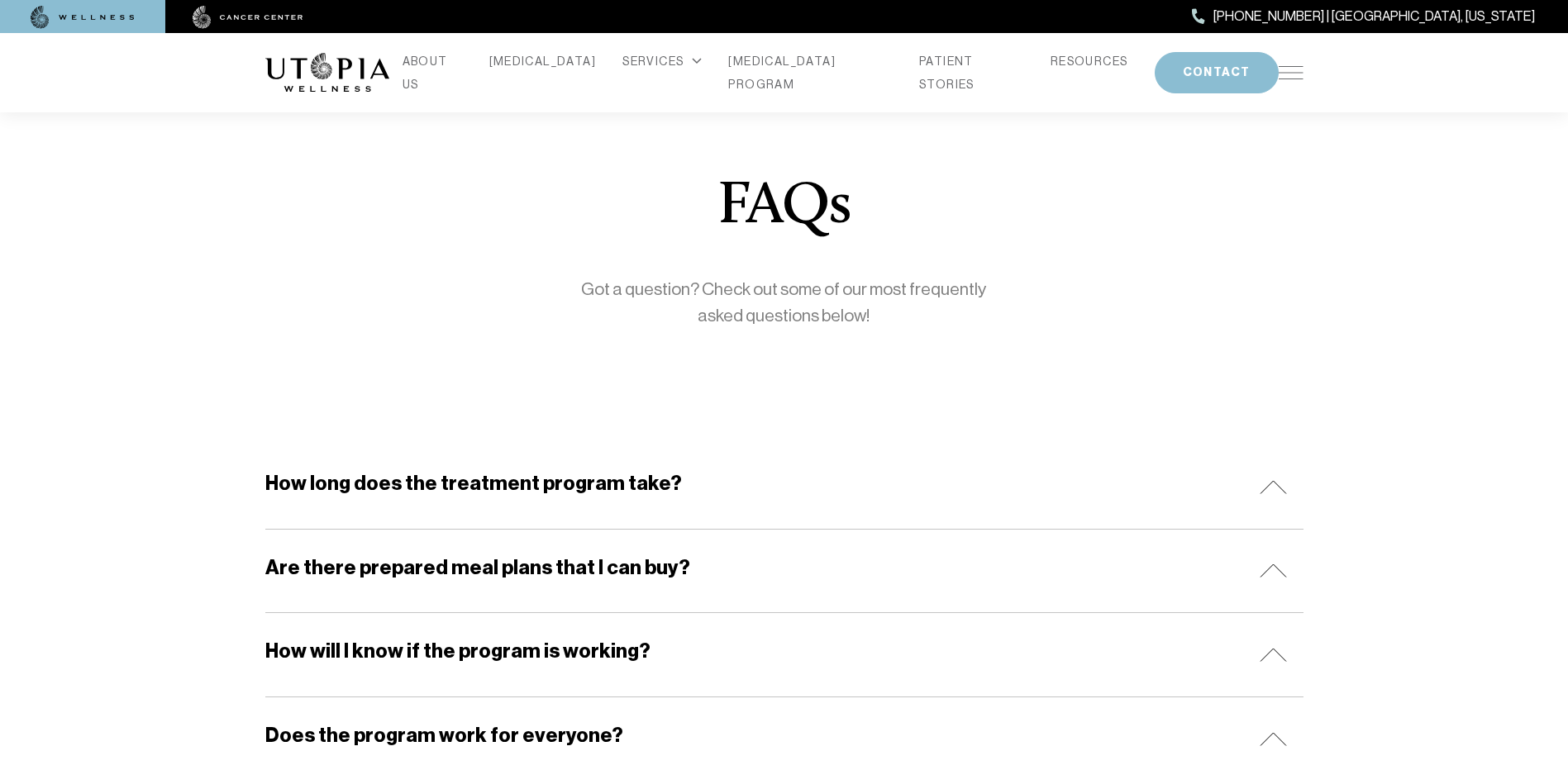
click at [302, 65] on img at bounding box center [327, 73] width 124 height 40
